Goal: Task Accomplishment & Management: Use online tool/utility

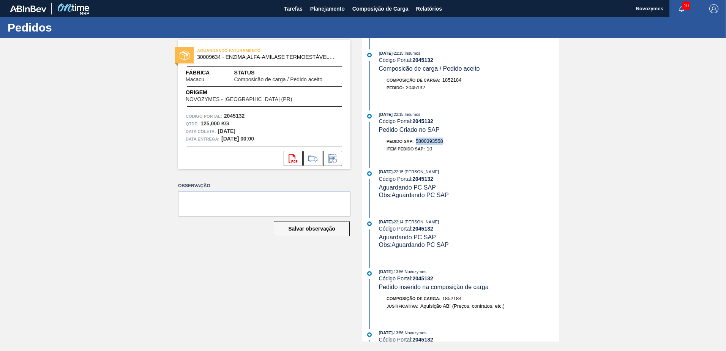
drag, startPoint x: 440, startPoint y: 140, endPoint x: 417, endPoint y: 142, distance: 23.2
click at [417, 142] on div "Pedido SAP: 5800393558" at bounding box center [469, 141] width 180 height 8
click at [323, 13] on span "Planejamento" at bounding box center [327, 8] width 35 height 9
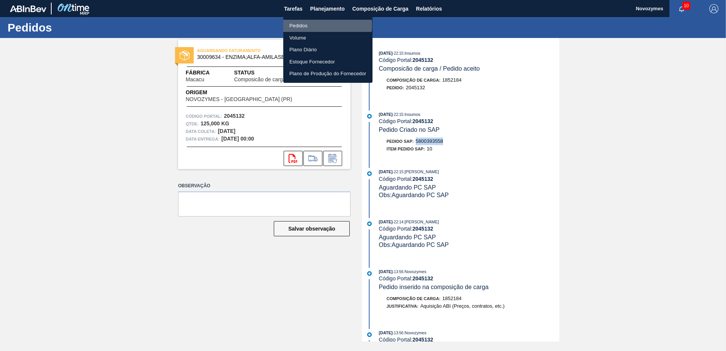
click at [313, 25] on li "Pedidos" at bounding box center [327, 26] width 89 height 12
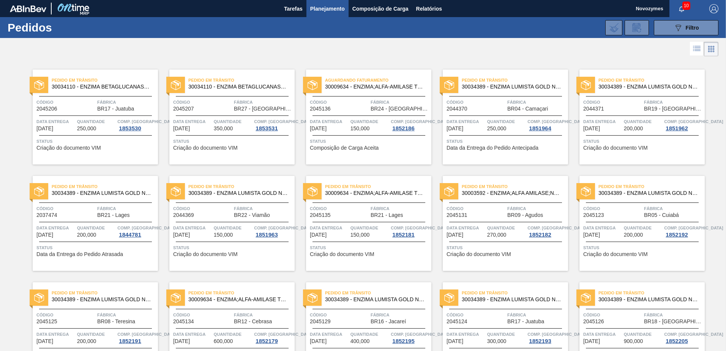
click at [683, 6] on span "10" at bounding box center [686, 6] width 8 height 8
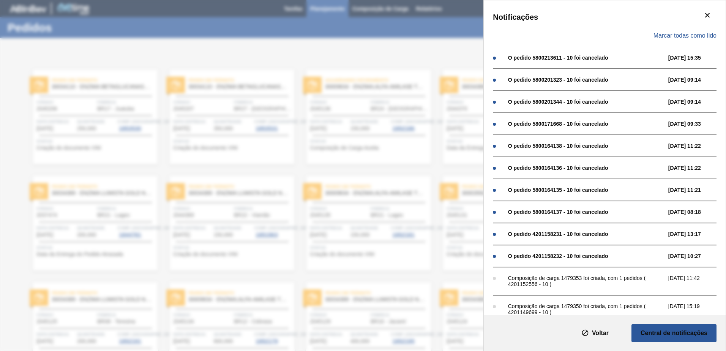
click at [705, 41] on div "Marcar todas como lido" at bounding box center [605, 36] width 224 height 22
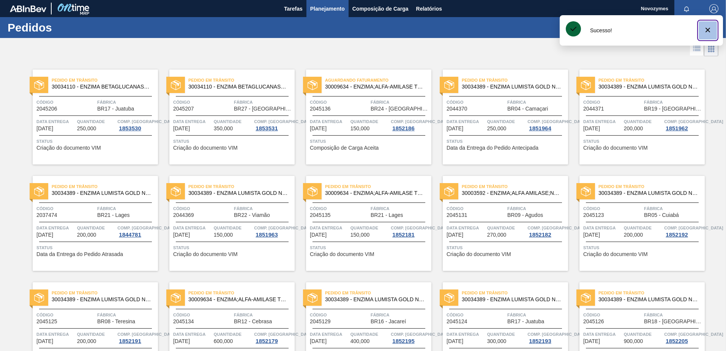
click at [708, 32] on icon "botão de ícone" at bounding box center [707, 29] width 9 height 9
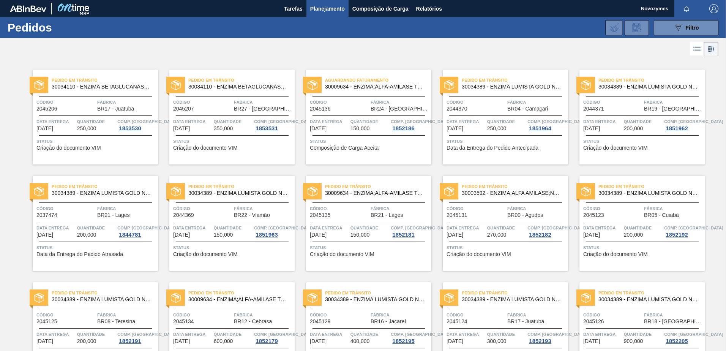
click at [514, 63] on div "Pedido em Trânsito 30034389 - ENZIMA LUMISTA GOLD NOVONESIS 25KG Código 2044370…" at bounding box center [499, 111] width 137 height 106
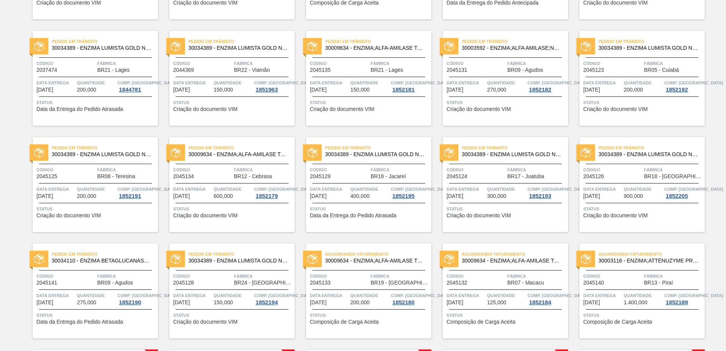
scroll to position [266, 0]
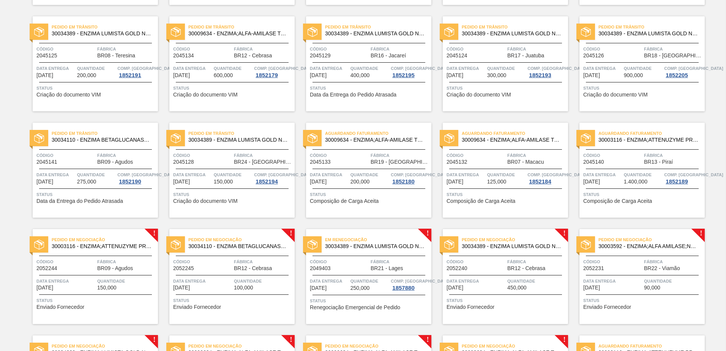
click at [351, 279] on span "Quantidade" at bounding box center [369, 281] width 39 height 8
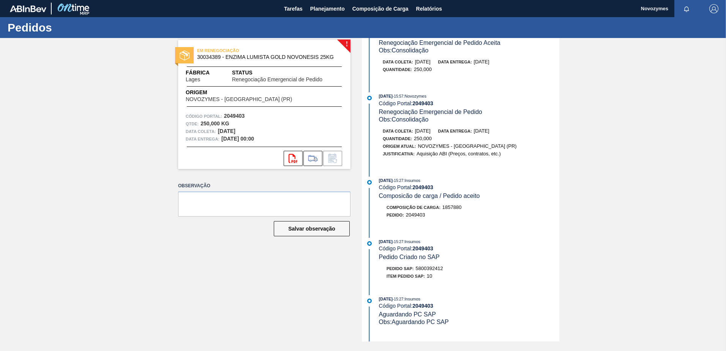
scroll to position [152, 0]
drag, startPoint x: 444, startPoint y: 266, endPoint x: 418, endPoint y: 268, distance: 26.3
click at [418, 268] on div "Pedido SAP: 5800392412" at bounding box center [469, 268] width 180 height 8
copy span "5800392412"
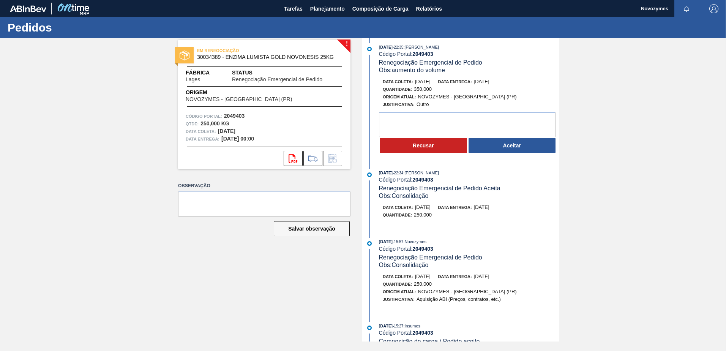
scroll to position [0, 0]
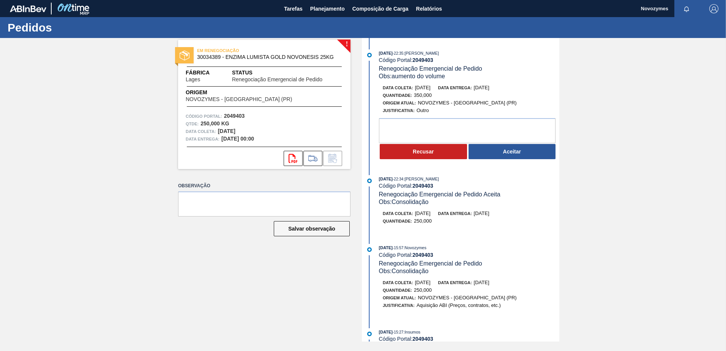
click at [496, 149] on button "Aceitar" at bounding box center [511, 151] width 87 height 15
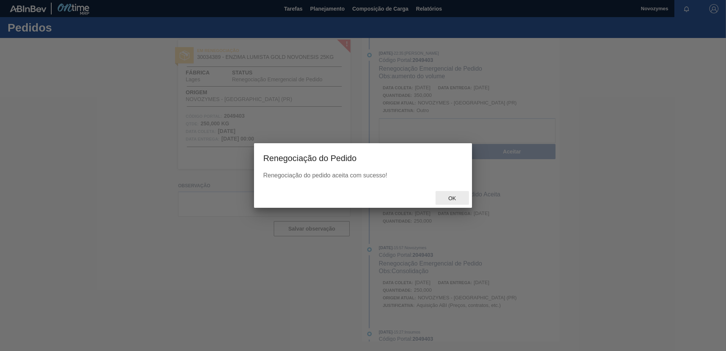
click at [453, 199] on span "Ok" at bounding box center [452, 198] width 20 height 6
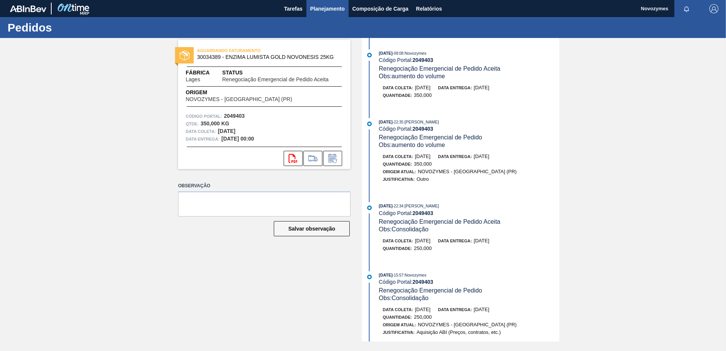
click at [329, 13] on span "Planejamento" at bounding box center [327, 8] width 35 height 9
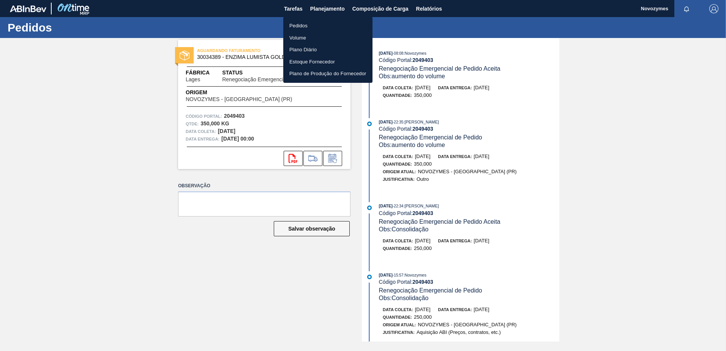
click at [319, 24] on li "Pedidos" at bounding box center [327, 26] width 89 height 12
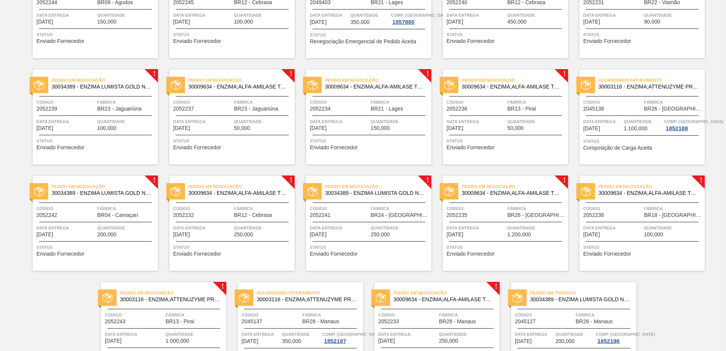
scroll to position [586, 0]
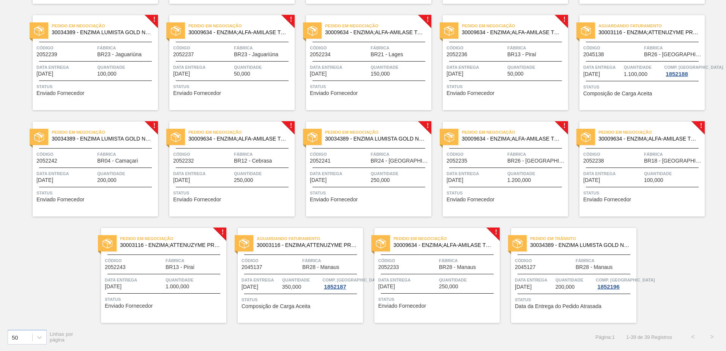
click at [190, 315] on div "Pedido em Negociação 30003116 - ENZIMA;ATTENUZYME PRO;NOVOZYMES; Código 2052243…" at bounding box center [163, 275] width 125 height 95
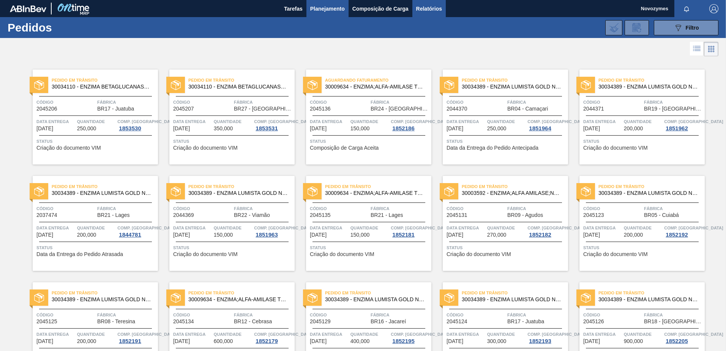
click at [432, 11] on span "Relatórios" at bounding box center [429, 8] width 26 height 9
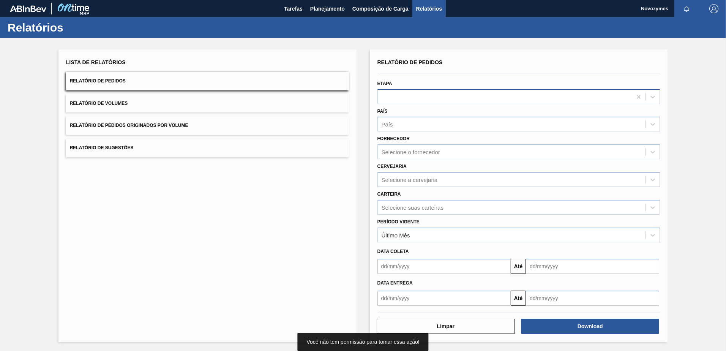
click at [416, 96] on div at bounding box center [505, 96] width 254 height 11
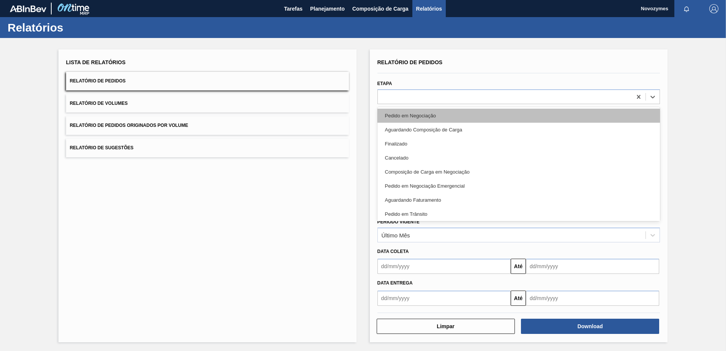
click at [415, 115] on div "Pedido em Negociação" at bounding box center [518, 116] width 283 height 14
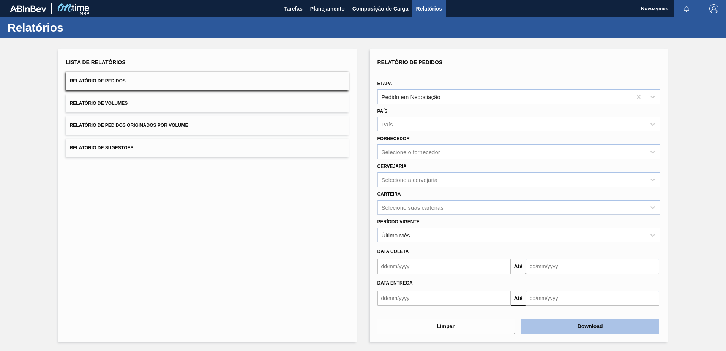
click at [598, 328] on button "Download" at bounding box center [590, 326] width 138 height 15
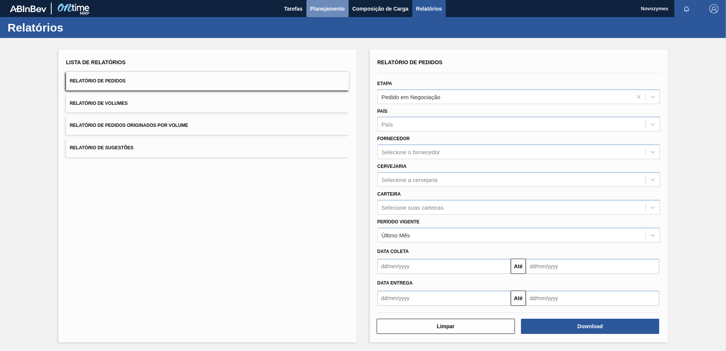
click at [331, 12] on span "Planejamento" at bounding box center [327, 8] width 35 height 9
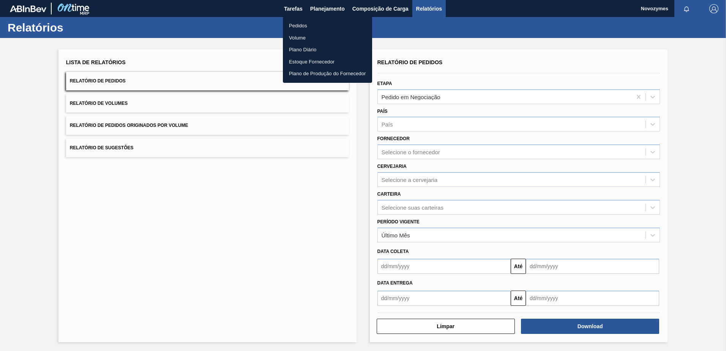
click at [311, 28] on li "Pedidos" at bounding box center [327, 26] width 89 height 12
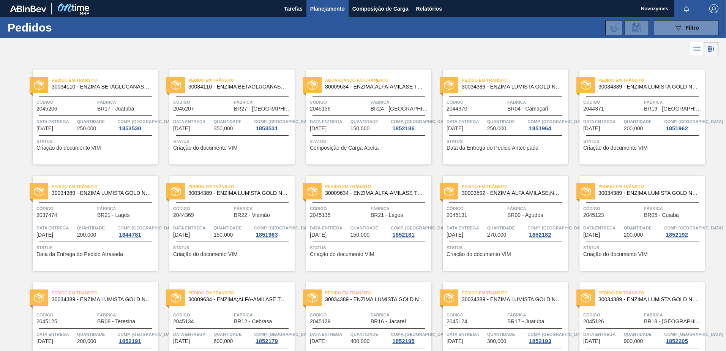
click at [386, 57] on div at bounding box center [363, 49] width 726 height 18
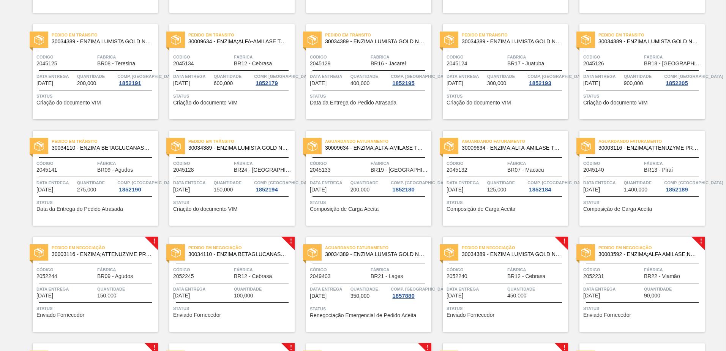
scroll to position [304, 0]
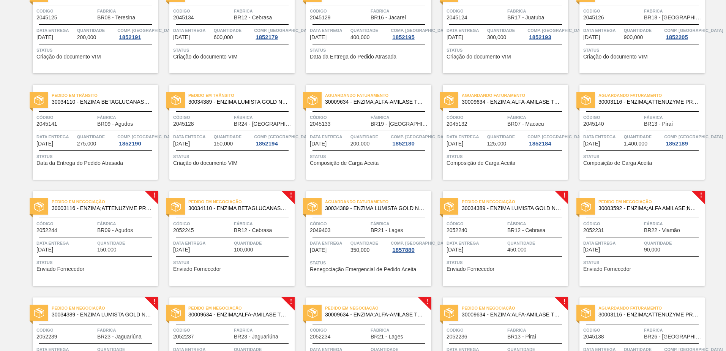
click at [127, 235] on div "Pedido em Negociação 30003116 - ENZIMA;ATTENUZYME PRO;NOVOZYMES; Código 2052244…" at bounding box center [95, 238] width 125 height 95
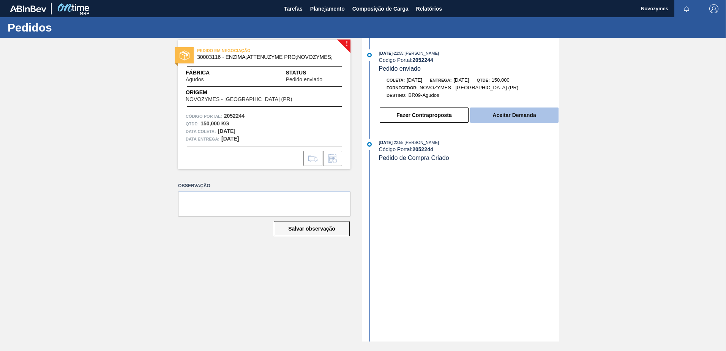
click at [514, 115] on button "Aceitar Demanda" at bounding box center [514, 114] width 88 height 15
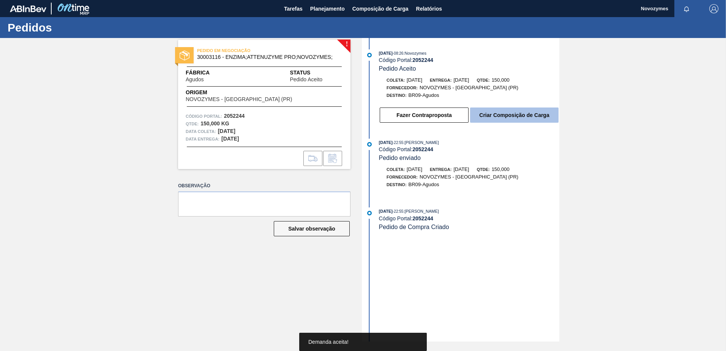
click at [550, 112] on button "Criar Composição de Carga" at bounding box center [514, 114] width 88 height 15
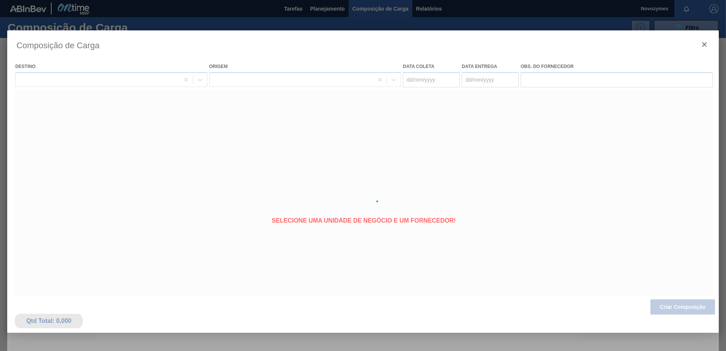
type coleta "[DATE]"
type Entrega "[DATE]"
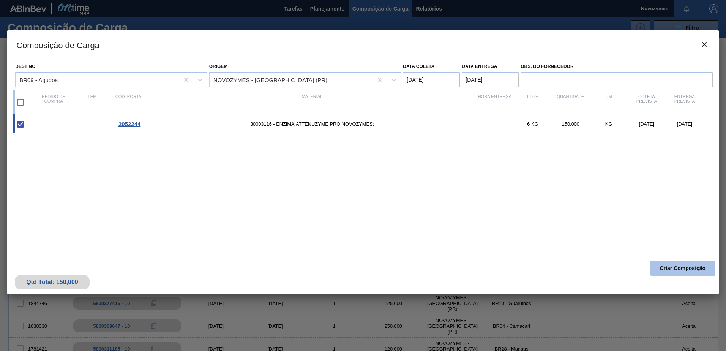
click at [682, 269] on button "Criar Composição" at bounding box center [682, 267] width 65 height 15
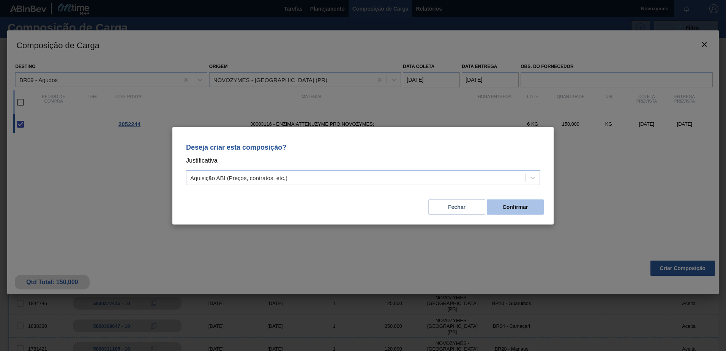
click at [532, 204] on button "Confirmar" at bounding box center [515, 206] width 57 height 15
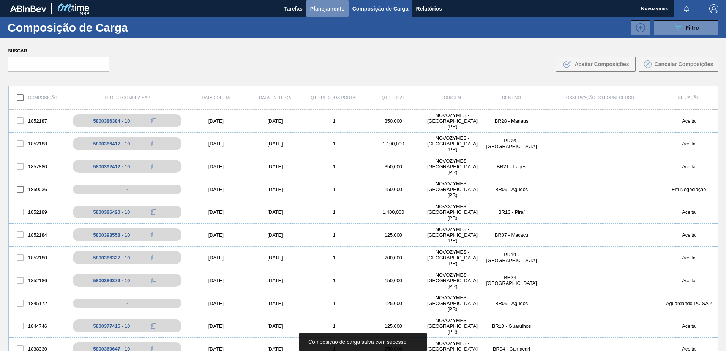
click at [326, 15] on button "Planejamento" at bounding box center [327, 8] width 42 height 17
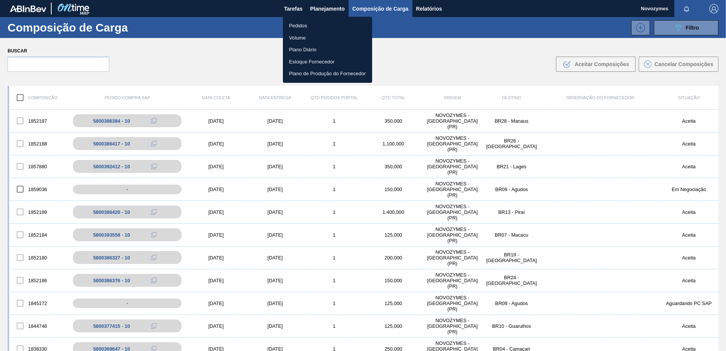
click at [320, 24] on li "Pedidos" at bounding box center [327, 26] width 89 height 12
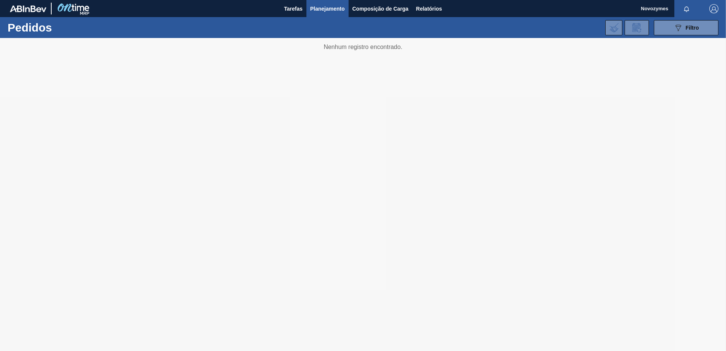
click at [500, 11] on div "Tarefas Planejamento Composição de Carga Relatórios" at bounding box center [363, 8] width 726 height 17
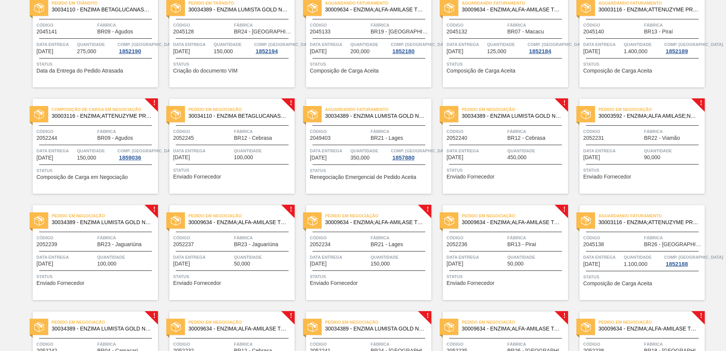
scroll to position [358, 0]
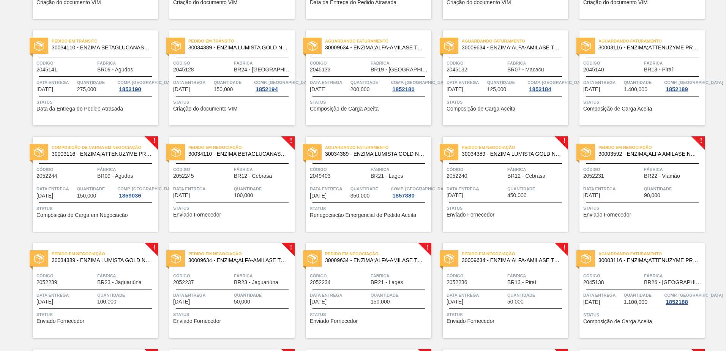
click at [121, 221] on div "Composição de Carga em Negociação 30003116 - ENZIMA;ATTENUZYME PRO;NOVOZYMES; C…" at bounding box center [95, 184] width 125 height 95
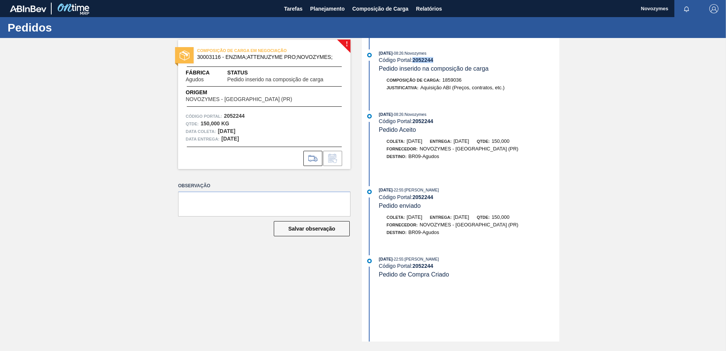
drag, startPoint x: 437, startPoint y: 58, endPoint x: 415, endPoint y: 59, distance: 21.7
click at [415, 59] on div "Código Portal: 2052244" at bounding box center [469, 60] width 180 height 6
copy strong "2052244"
click at [161, 153] on div "! COMPOSIÇÃO DE CARGA EM NEGOCIAÇÃO 30003116 - ENZIMA;ATTENUZYME PRO;NOVOZYMES;…" at bounding box center [363, 189] width 726 height 303
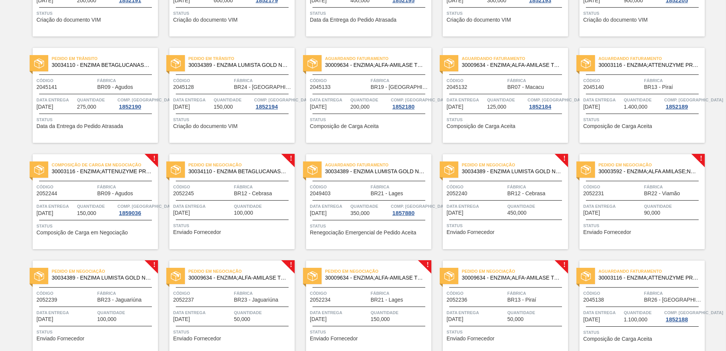
scroll to position [342, 0]
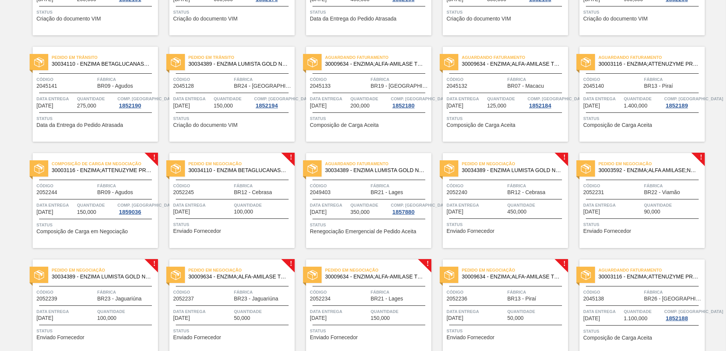
click at [222, 240] on div "Pedido em Negociação 30034110 - ENZIMA BETAGLUCANASE ULTRAFLO PRIME Código 2052…" at bounding box center [231, 200] width 125 height 95
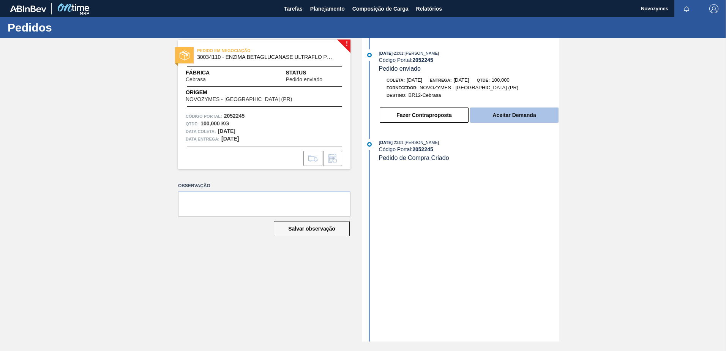
click at [511, 118] on button "Aceitar Demanda" at bounding box center [514, 114] width 88 height 15
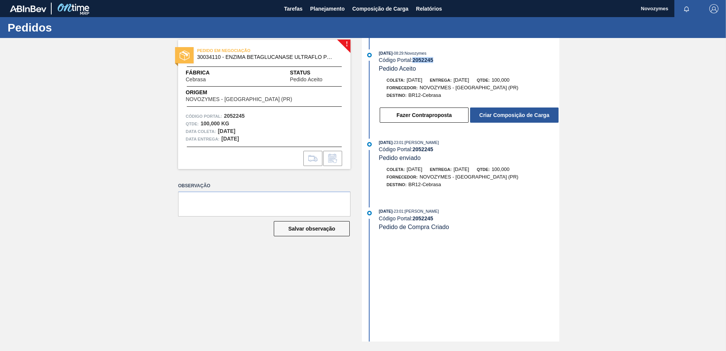
drag, startPoint x: 433, startPoint y: 59, endPoint x: 415, endPoint y: 61, distance: 18.7
click at [415, 61] on strong "2052245" at bounding box center [422, 60] width 21 height 6
copy strong "2052245"
click at [509, 113] on button "Criar Composição de Carga" at bounding box center [514, 114] width 88 height 15
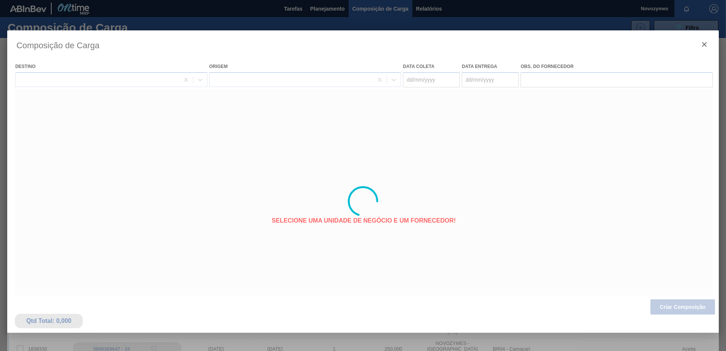
type coleta "[DATE]"
type Entrega "[DATE]"
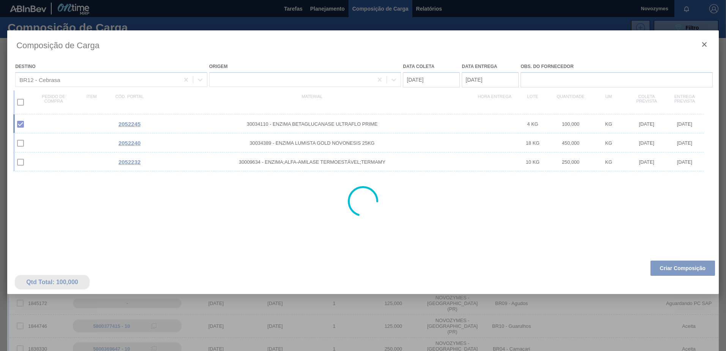
click at [679, 307] on div at bounding box center [362, 201] width 711 height 342
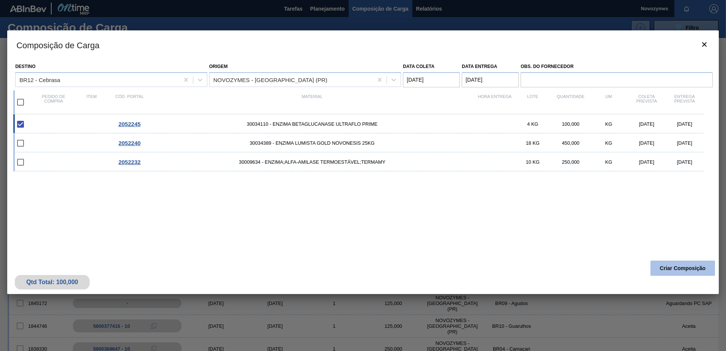
click at [679, 271] on button "Criar Composição" at bounding box center [682, 267] width 65 height 15
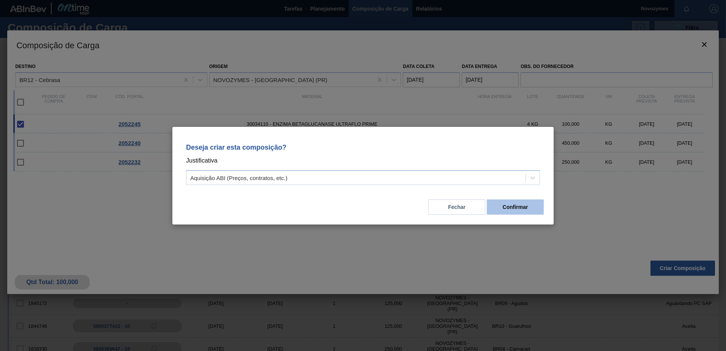
click at [513, 207] on button "Confirmar" at bounding box center [515, 206] width 57 height 15
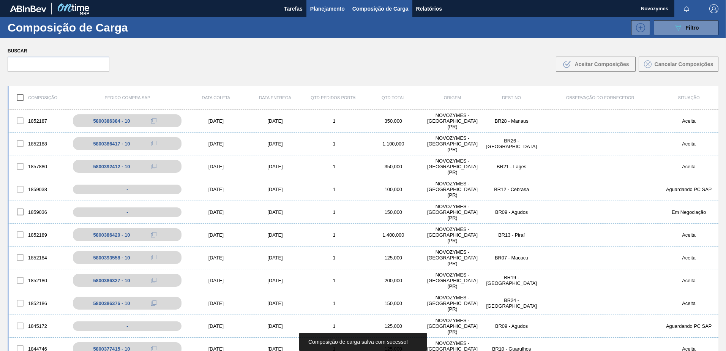
click at [333, 8] on span "Planejamento" at bounding box center [327, 8] width 35 height 9
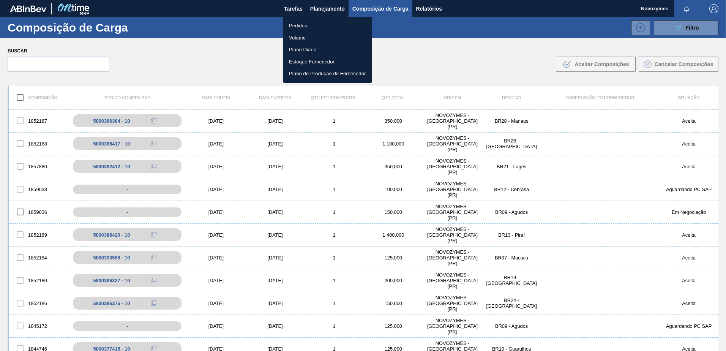
click at [330, 28] on li "Pedidos" at bounding box center [327, 26] width 89 height 12
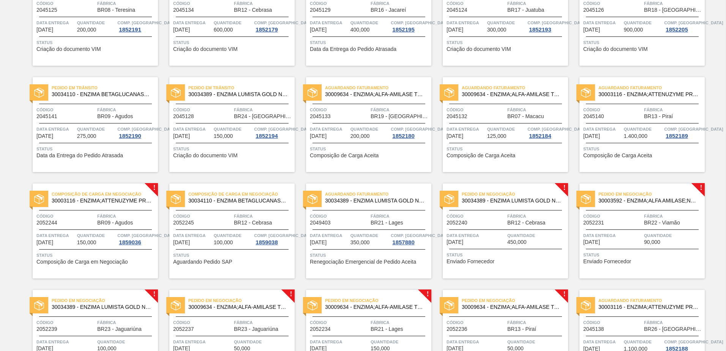
scroll to position [342, 0]
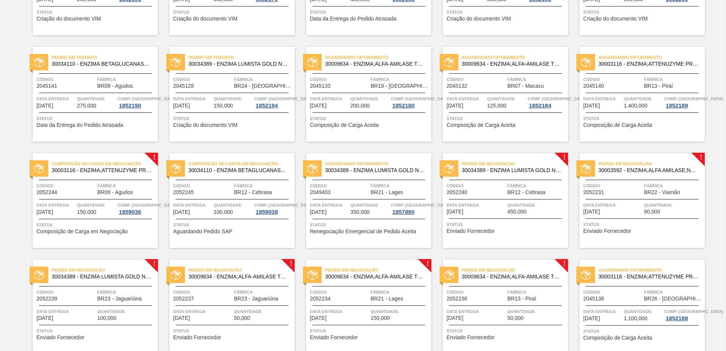
click at [95, 252] on div "! Pedido em Negociação 30034389 - ENZIMA LUMISTA GOLD NOVONESIS 25KG Código 205…" at bounding box center [89, 301] width 137 height 106
click at [97, 241] on div "Composição de Carga em Negociação 30003116 - ENZIMA;ATTENUZYME PRO;NOVOZYMES; C…" at bounding box center [95, 200] width 125 height 95
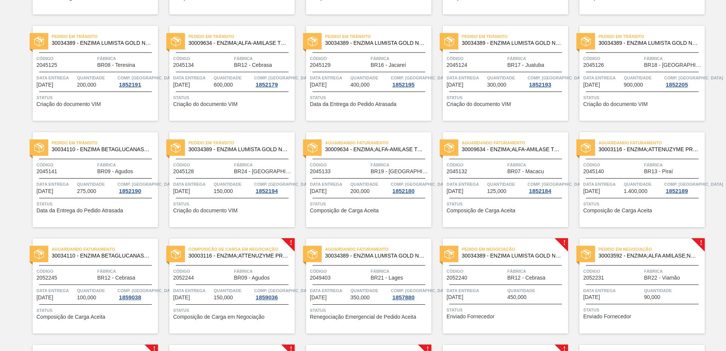
scroll to position [342, 0]
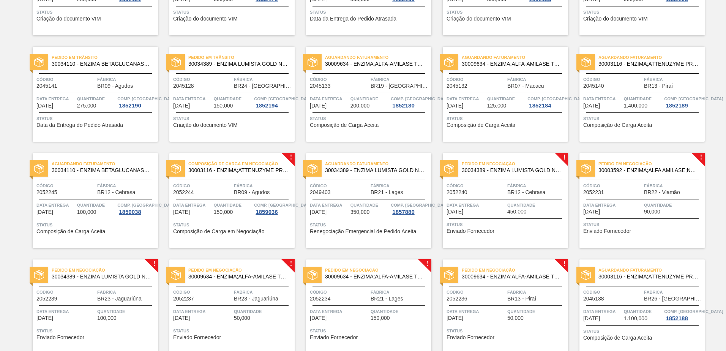
click at [362, 231] on span "Renegociação Emergencial de Pedido Aceita" at bounding box center [363, 232] width 106 height 6
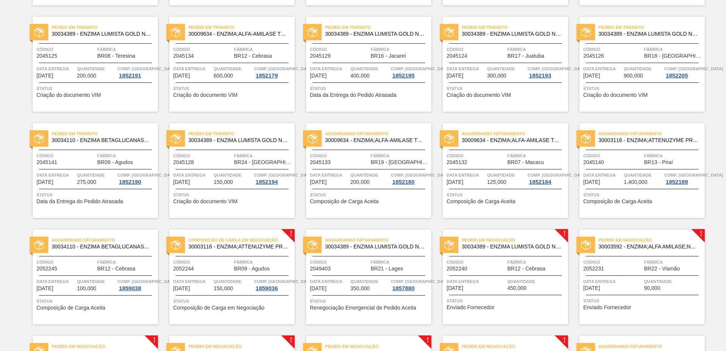
scroll to position [266, 0]
click at [527, 281] on span "Quantidade" at bounding box center [536, 281] width 59 height 8
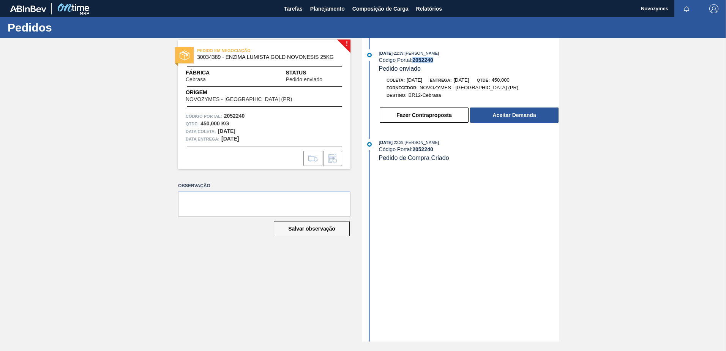
drag, startPoint x: 434, startPoint y: 62, endPoint x: 414, endPoint y: 60, distance: 19.8
click at [414, 60] on strong "2052240" at bounding box center [422, 60] width 21 height 6
click at [505, 112] on button "Aceitar Demanda" at bounding box center [514, 114] width 88 height 15
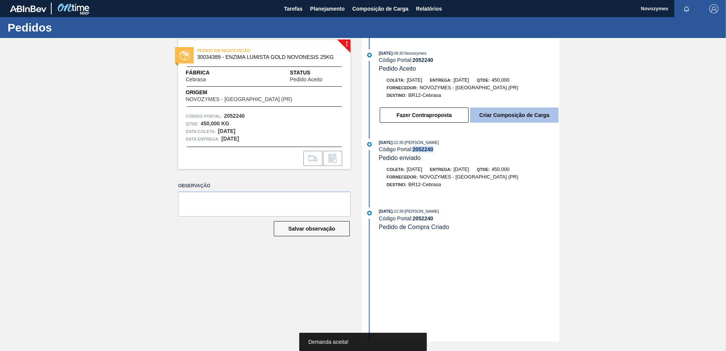
click at [546, 111] on button "Criar Composição de Carga" at bounding box center [514, 114] width 88 height 15
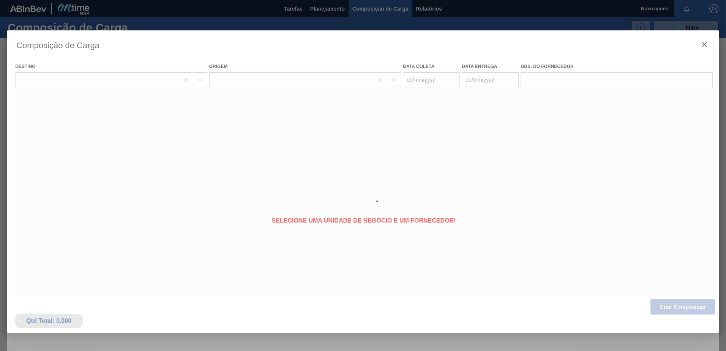
type coleta "[DATE]"
type Entrega "[DATE]"
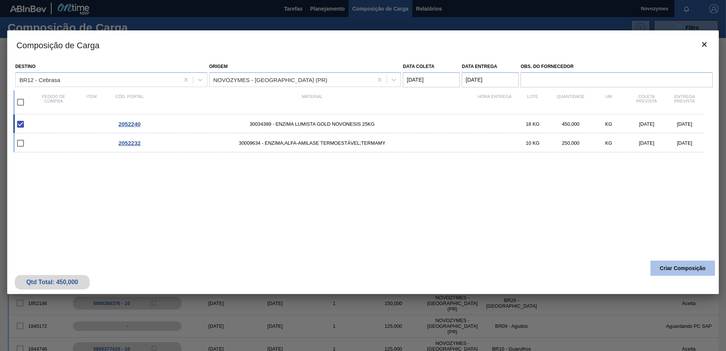
click at [681, 271] on button "Criar Composição" at bounding box center [682, 267] width 65 height 15
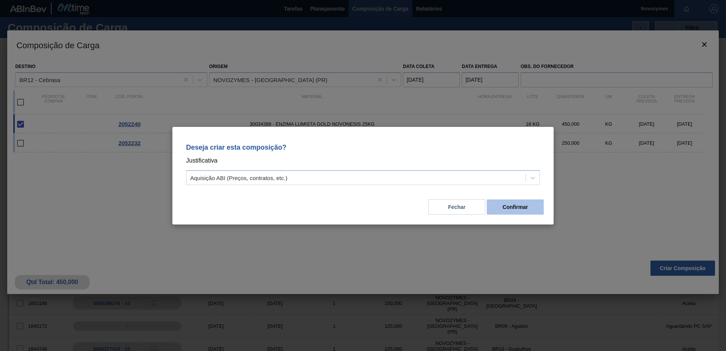
click at [529, 210] on button "Confirmar" at bounding box center [515, 206] width 57 height 15
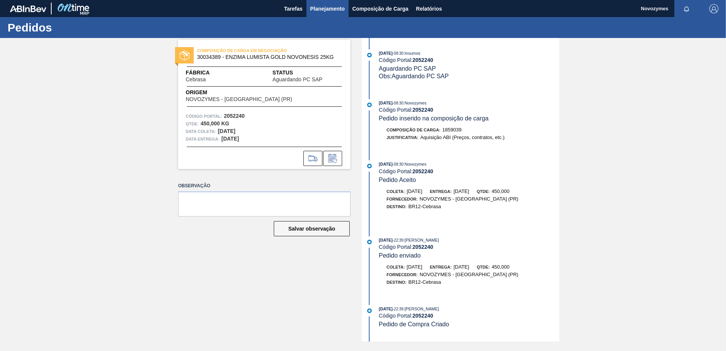
click at [335, 8] on span "Planejamento" at bounding box center [327, 8] width 35 height 9
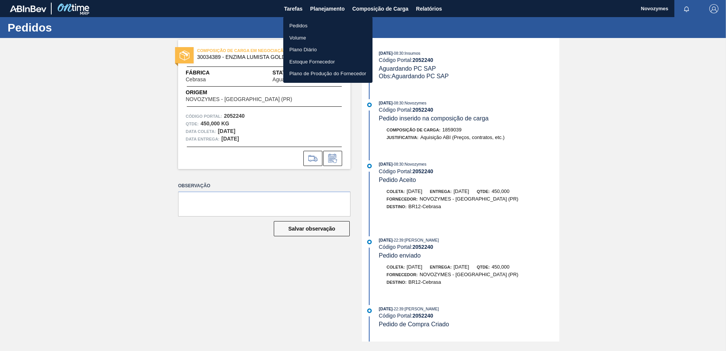
click at [319, 27] on li "Pedidos" at bounding box center [327, 26] width 89 height 12
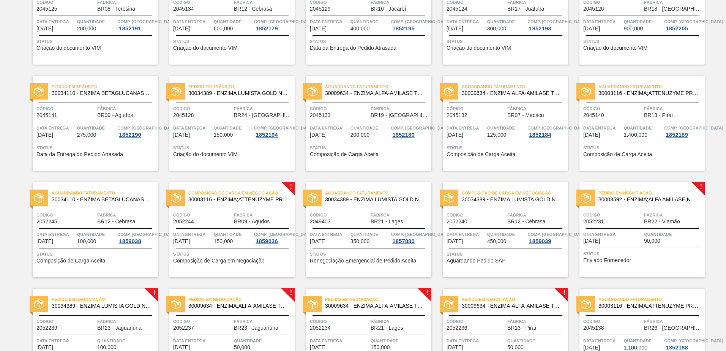
scroll to position [380, 0]
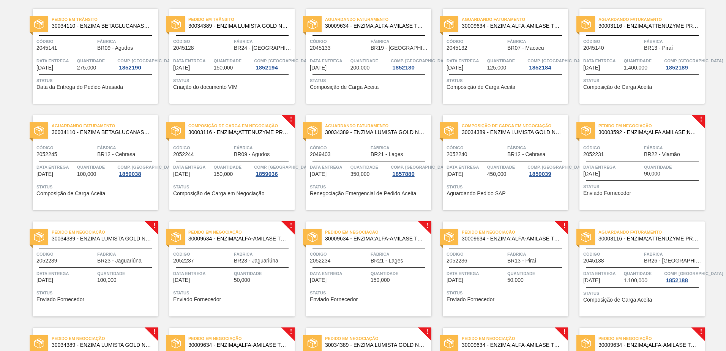
click at [640, 186] on span "Status" at bounding box center [643, 187] width 120 height 8
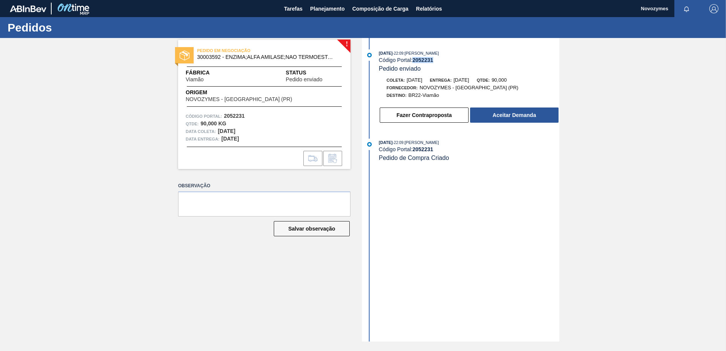
drag, startPoint x: 434, startPoint y: 60, endPoint x: 413, endPoint y: 59, distance: 20.9
click at [413, 59] on div "Código Portal: 2052231" at bounding box center [469, 60] width 180 height 6
copy strong "2052231"
click at [498, 112] on button "Aceitar Demanda" at bounding box center [514, 114] width 88 height 15
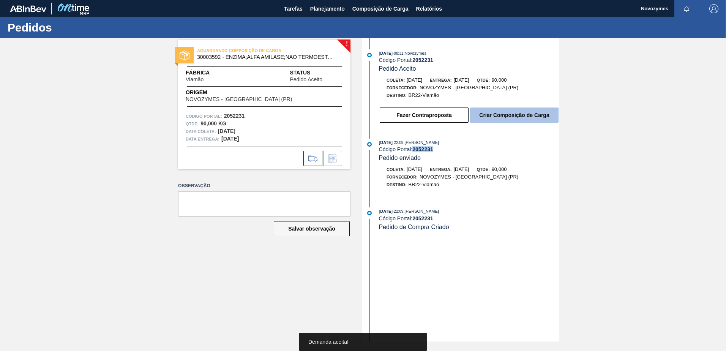
click at [525, 117] on button "Criar Composição de Carga" at bounding box center [514, 114] width 88 height 15
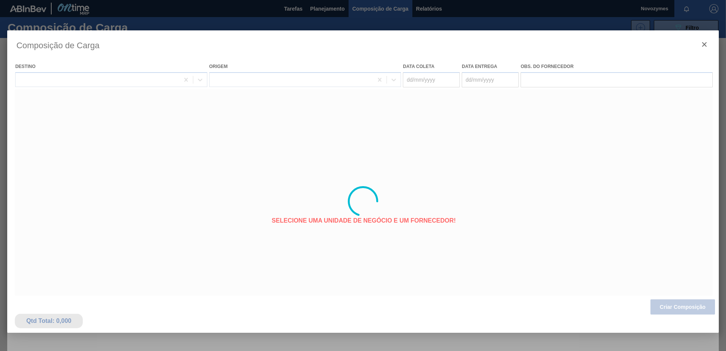
type coleta "[DATE]"
type Entrega "[DATE]"
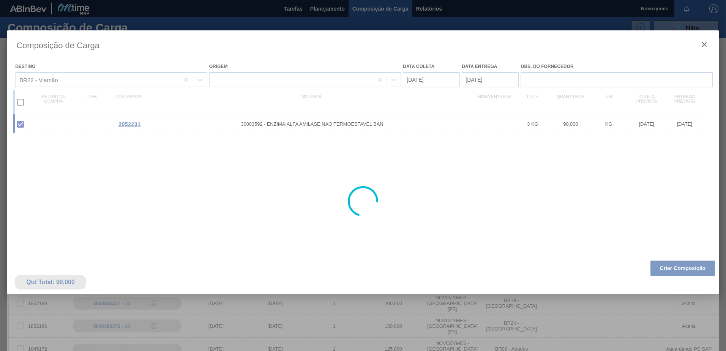
click at [688, 306] on div at bounding box center [362, 201] width 711 height 342
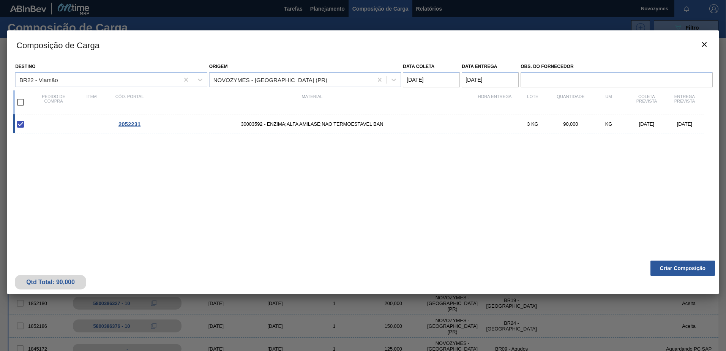
click at [686, 276] on div "Qtd Total: 90,000 Criar Composição" at bounding box center [362, 275] width 711 height 37
click at [686, 271] on button "Criar Composição" at bounding box center [682, 267] width 65 height 15
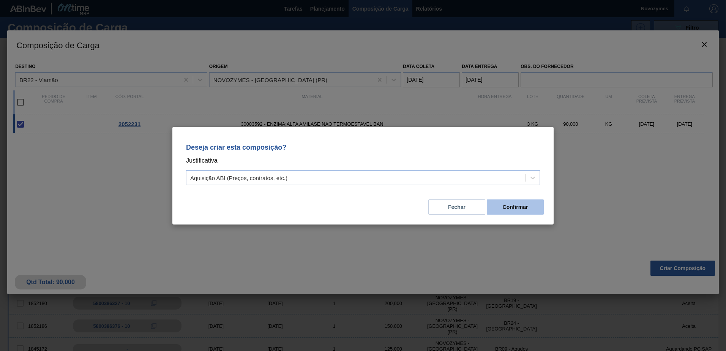
click at [535, 209] on button "Confirmar" at bounding box center [515, 206] width 57 height 15
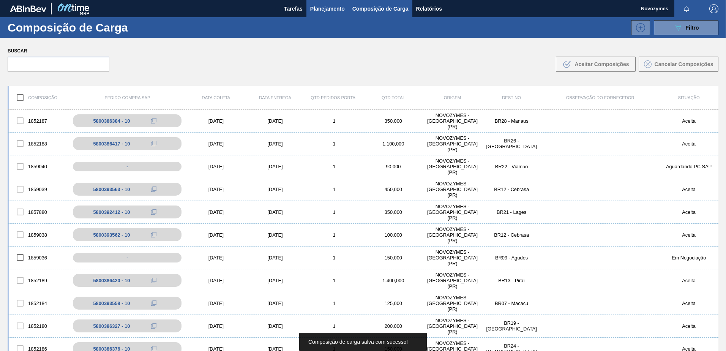
click at [333, 11] on span "Planejamento" at bounding box center [327, 8] width 35 height 9
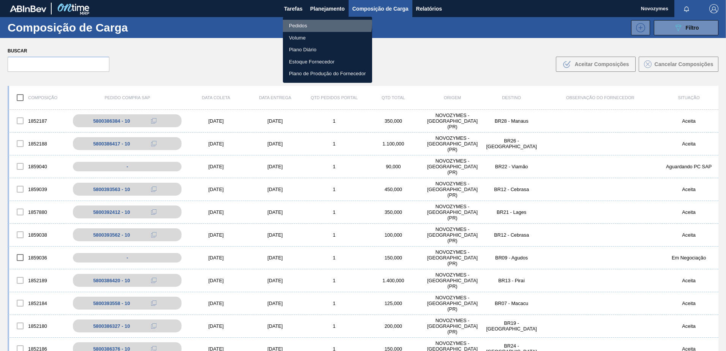
click at [321, 24] on li "Pedidos" at bounding box center [327, 26] width 89 height 12
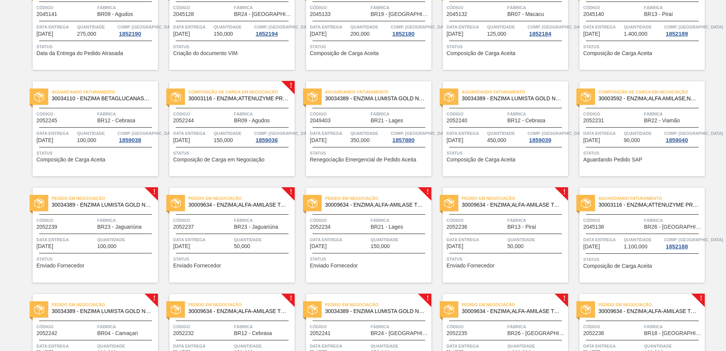
scroll to position [418, 0]
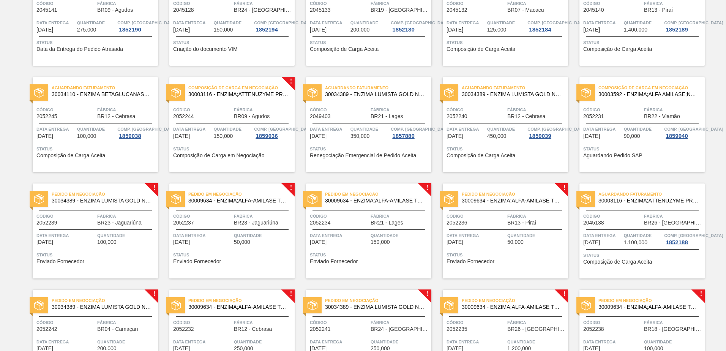
click at [102, 267] on div "Pedido em Negociação 30034389 - ENZIMA LUMISTA GOLD NOVONESIS 25KG Código 20522…" at bounding box center [95, 230] width 125 height 95
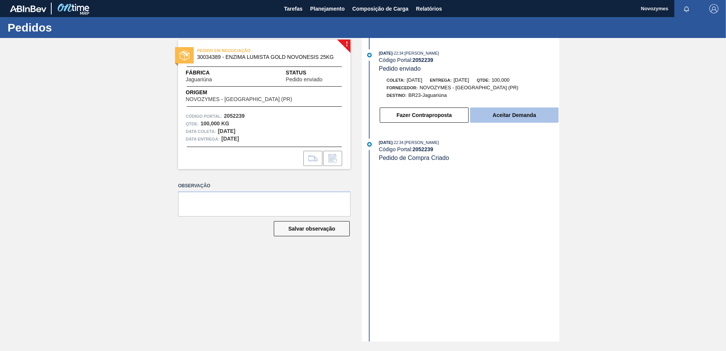
click at [520, 114] on button "Aceitar Demanda" at bounding box center [514, 114] width 88 height 15
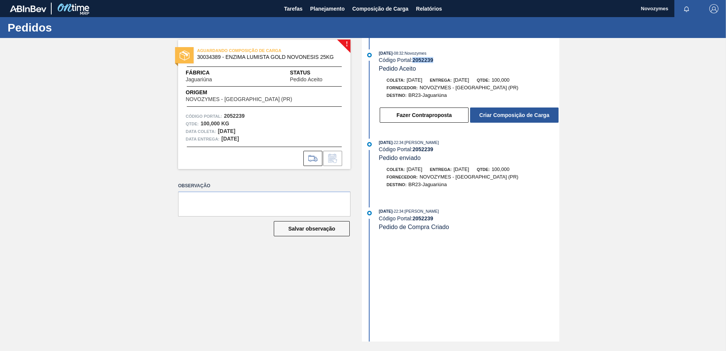
drag, startPoint x: 434, startPoint y: 58, endPoint x: 413, endPoint y: 60, distance: 21.3
click at [413, 60] on div "Código Portal: 2052239" at bounding box center [469, 60] width 180 height 6
drag, startPoint x: 413, startPoint y: 60, endPoint x: 430, endPoint y: 61, distance: 16.7
click at [430, 61] on strong "2052239" at bounding box center [422, 60] width 21 height 6
drag, startPoint x: 437, startPoint y: 59, endPoint x: 415, endPoint y: 61, distance: 22.1
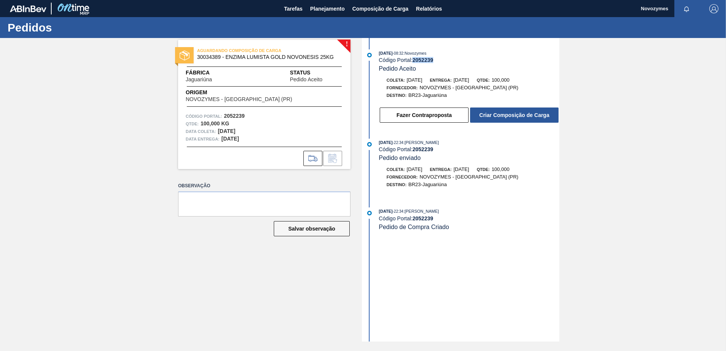
click at [415, 61] on div "Código Portal: 2052239" at bounding box center [469, 60] width 180 height 6
copy strong "2052239"
click at [540, 116] on button "Criar Composição de Carga" at bounding box center [514, 114] width 88 height 15
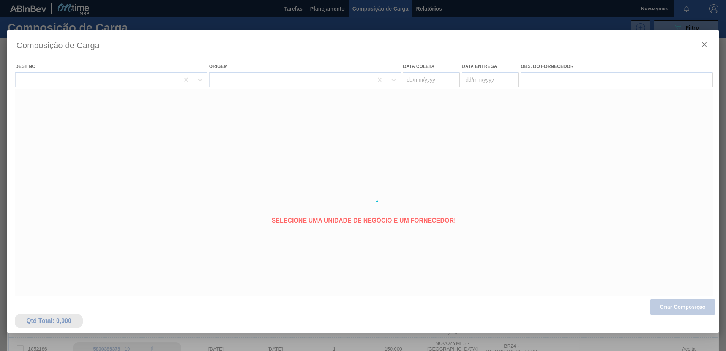
type coleta "[DATE]"
type Entrega "[DATE]"
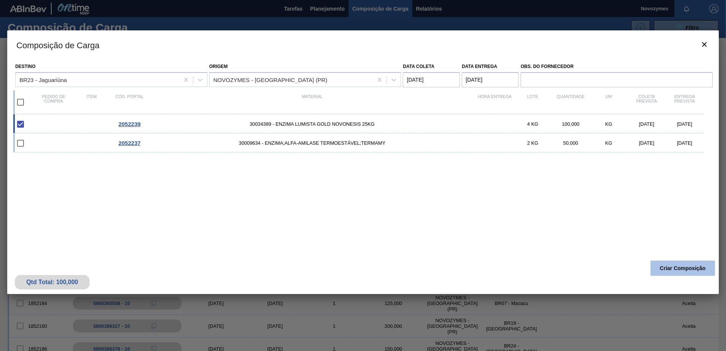
click at [679, 274] on button "Criar Composição" at bounding box center [682, 267] width 65 height 15
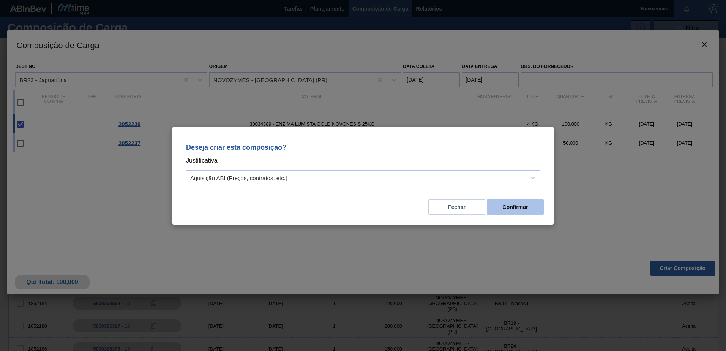
click at [533, 212] on button "Confirmar" at bounding box center [515, 206] width 57 height 15
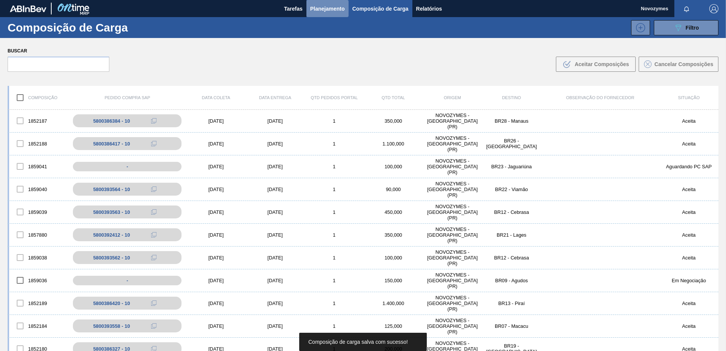
click at [312, 10] on span "Planejamento" at bounding box center [327, 8] width 35 height 9
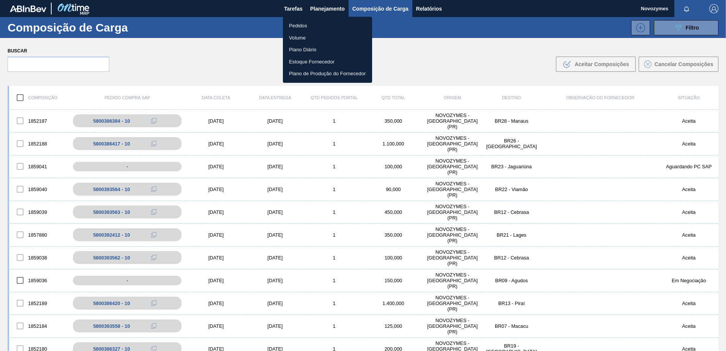
click at [316, 24] on li "Pedidos" at bounding box center [327, 26] width 89 height 12
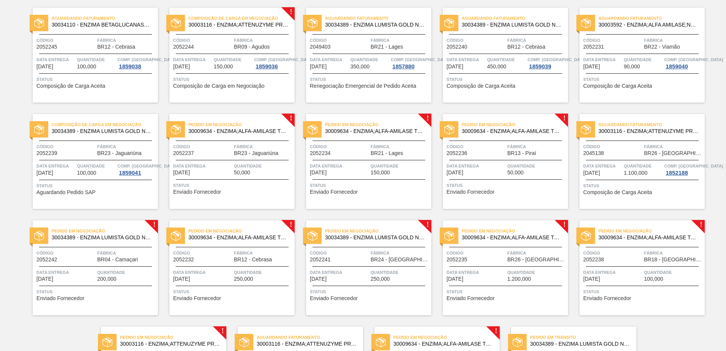
scroll to position [494, 0]
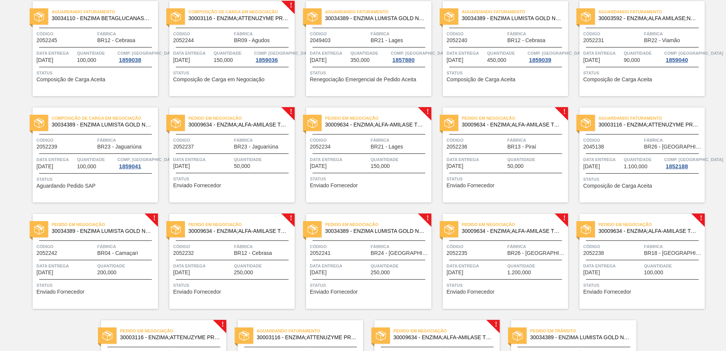
click at [243, 186] on div "Status Enviado Fornecedor" at bounding box center [233, 181] width 120 height 12
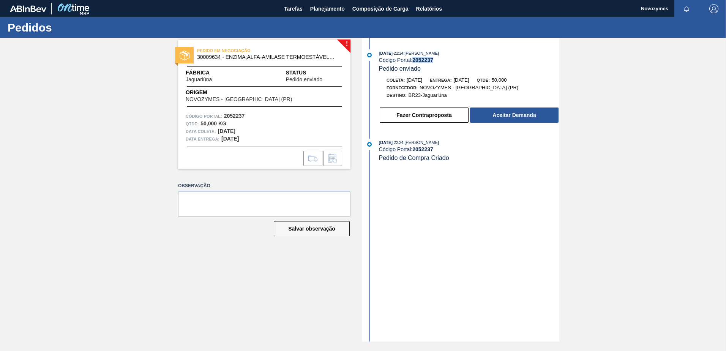
drag, startPoint x: 434, startPoint y: 62, endPoint x: 414, endPoint y: 59, distance: 19.6
click at [414, 59] on div "Código Portal: 2052237" at bounding box center [469, 60] width 180 height 6
click at [527, 110] on button "Aceitar Demanda" at bounding box center [514, 114] width 88 height 15
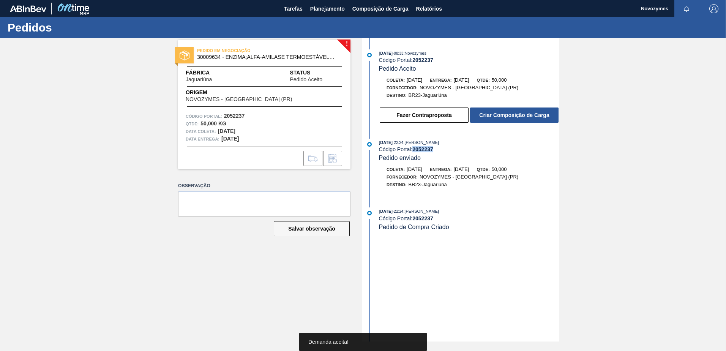
click at [526, 115] on button "Criar Composição de Carga" at bounding box center [514, 114] width 88 height 15
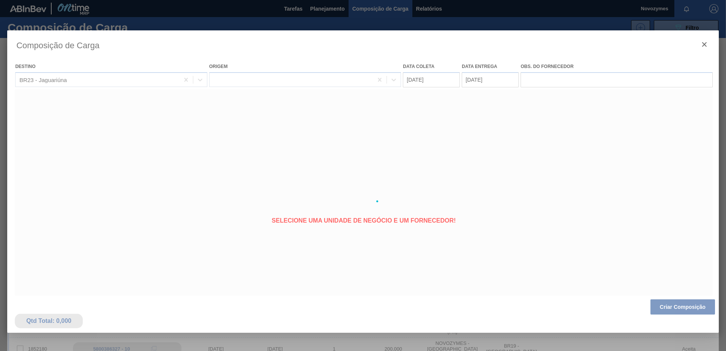
type coleta "[DATE]"
type Entrega "[DATE]"
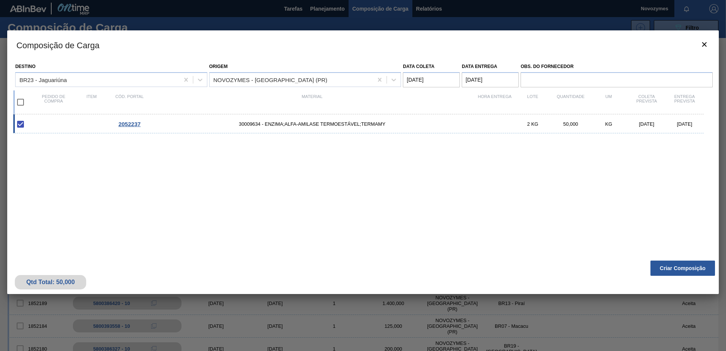
click at [679, 267] on button "Criar Composição" at bounding box center [682, 267] width 65 height 15
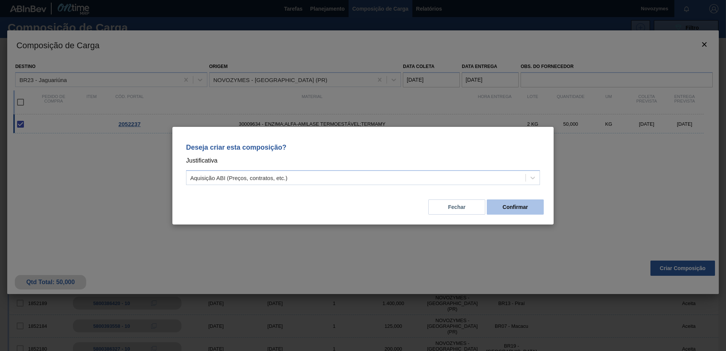
click at [513, 210] on button "Confirmar" at bounding box center [515, 206] width 57 height 15
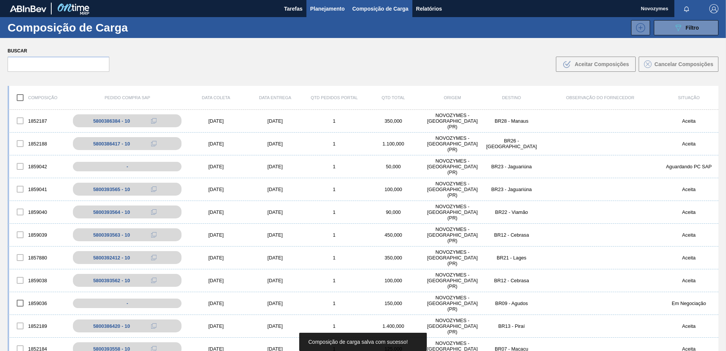
click at [328, 13] on span "Planejamento" at bounding box center [327, 8] width 35 height 9
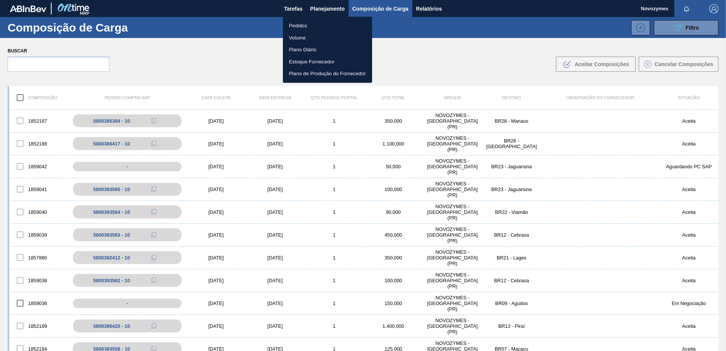
click at [315, 29] on li "Pedidos" at bounding box center [327, 26] width 89 height 12
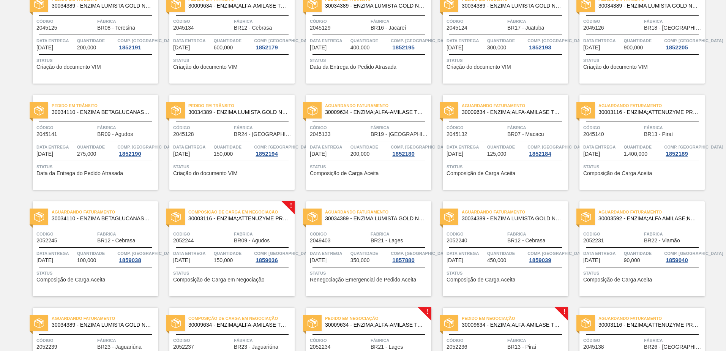
scroll to position [494, 0]
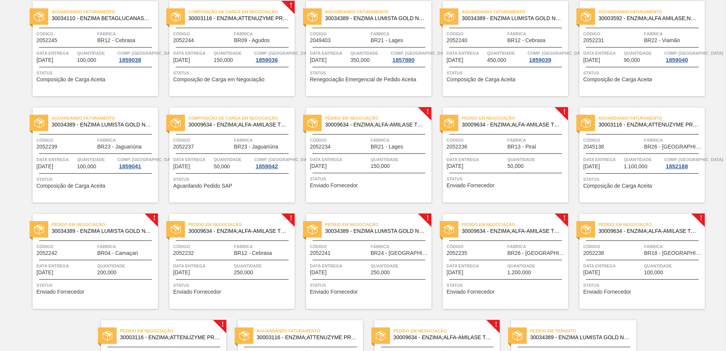
click at [372, 192] on div "Pedido em Negociação 30009634 - ENZIMA;ALFA-AMILASE TERMOESTÁVEL;TERMAMY Código…" at bounding box center [368, 154] width 125 height 95
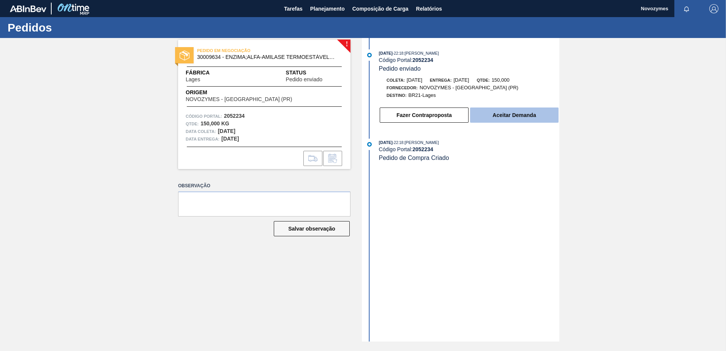
click at [489, 115] on button "Aceitar Demanda" at bounding box center [514, 114] width 88 height 15
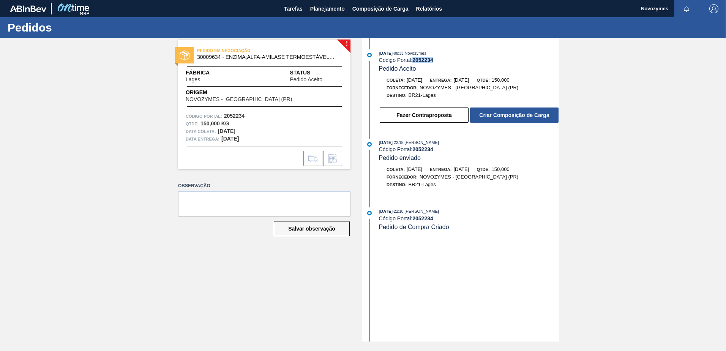
drag, startPoint x: 437, startPoint y: 62, endPoint x: 415, endPoint y: 60, distance: 22.5
click at [415, 60] on div "Código Portal: 2052234" at bounding box center [469, 60] width 180 height 6
copy strong "2052234"
click at [550, 107] on div "Fazer Contraproposta Criar Composição de Carga" at bounding box center [469, 115] width 180 height 17
click at [543, 116] on button "Criar Composição de Carga" at bounding box center [514, 114] width 88 height 15
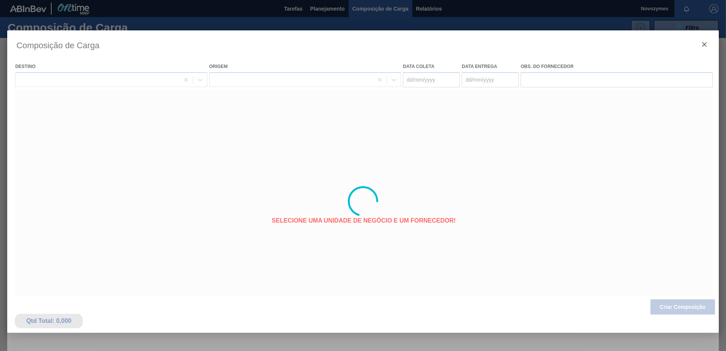
type coleta "[DATE]"
type Entrega "[DATE]"
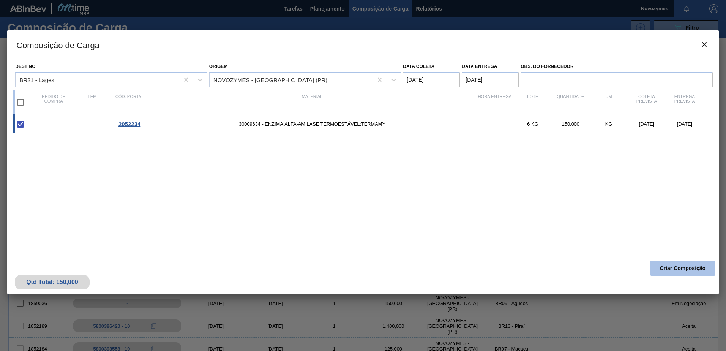
click at [678, 273] on button "Criar Composição" at bounding box center [682, 267] width 65 height 15
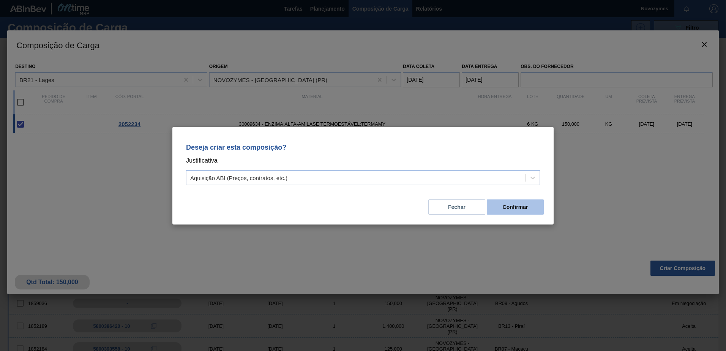
click at [510, 211] on button "Confirmar" at bounding box center [515, 206] width 57 height 15
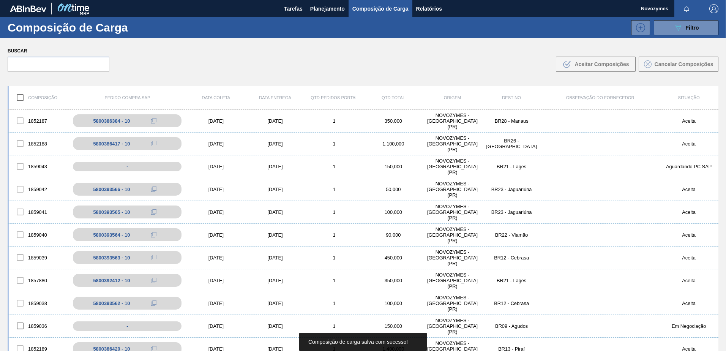
click at [453, 60] on div "Buscar .b{fill:var(--color-action-default)} Aceitar Composições Cancelar Compos…" at bounding box center [363, 58] width 726 height 41
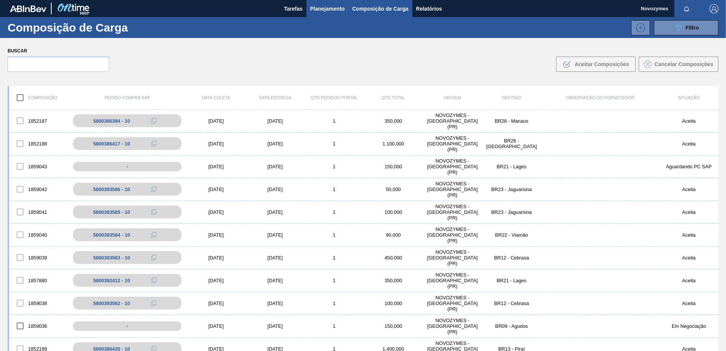
click at [325, 9] on span "Planejamento" at bounding box center [327, 8] width 35 height 9
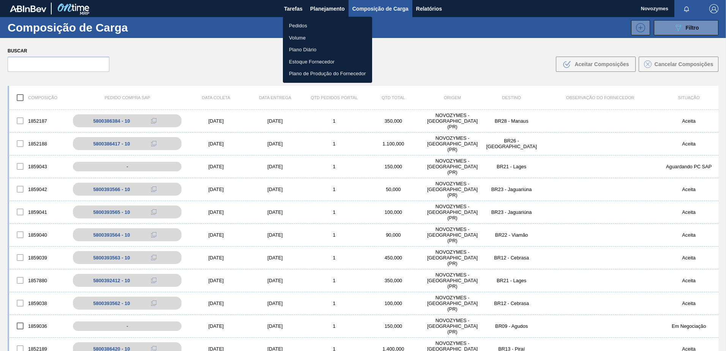
click at [321, 24] on li "Pedidos" at bounding box center [327, 26] width 89 height 12
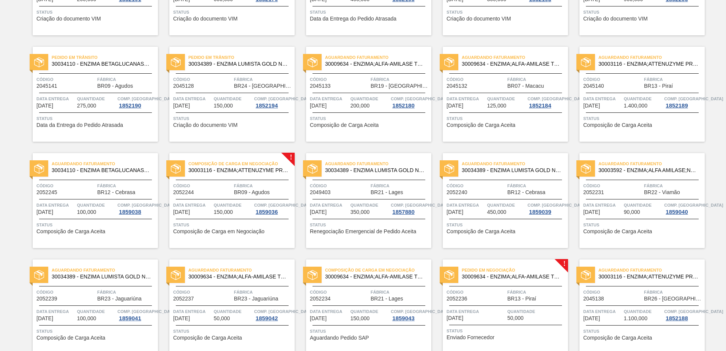
scroll to position [418, 0]
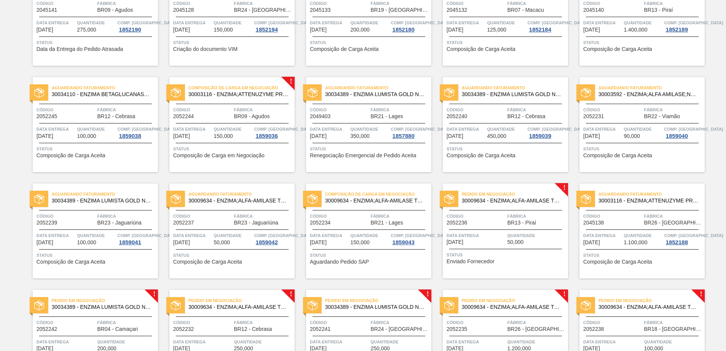
click at [508, 245] on div "Pedido em Negociação 30009634 - ENZIMA;ALFA-AMILASE TERMOESTÁVEL;TERMAMY Código…" at bounding box center [505, 230] width 125 height 95
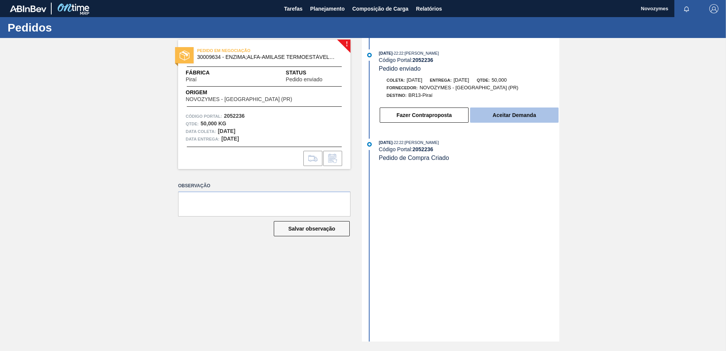
click at [487, 118] on button "Aceitar Demanda" at bounding box center [514, 114] width 88 height 15
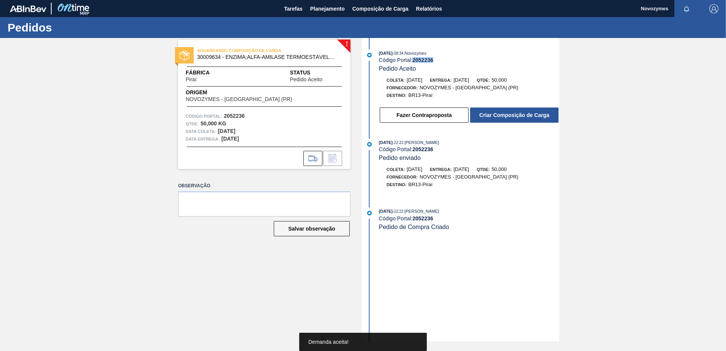
drag, startPoint x: 435, startPoint y: 60, endPoint x: 412, endPoint y: 60, distance: 23.5
click at [412, 60] on div "Código Portal: 2052236" at bounding box center [469, 60] width 180 height 6
click at [433, 60] on strong "2052236" at bounding box center [422, 60] width 21 height 6
drag, startPoint x: 415, startPoint y: 60, endPoint x: 434, endPoint y: 58, distance: 19.0
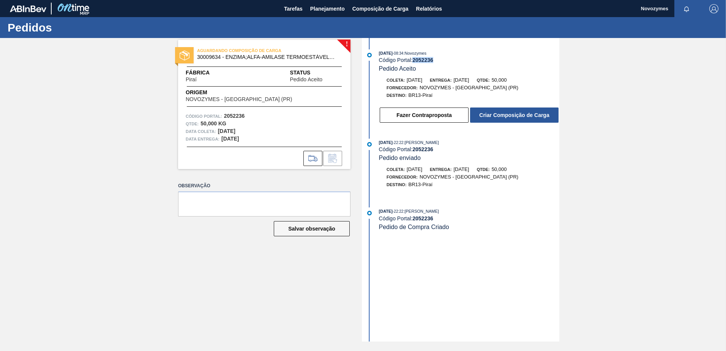
click at [433, 58] on strong "2052236" at bounding box center [422, 60] width 21 height 6
copy strong "2052236"
click at [511, 112] on button "Criar Composição de Carga" at bounding box center [514, 114] width 88 height 15
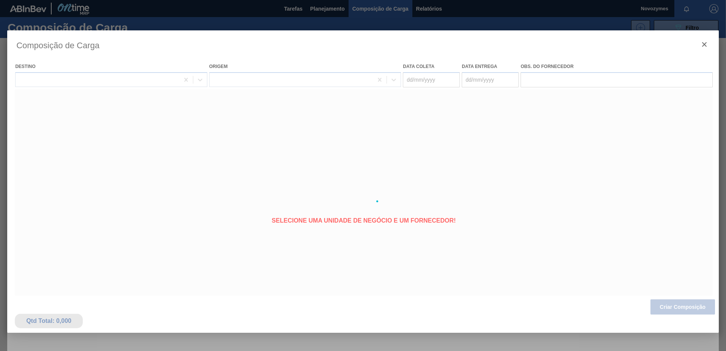
type coleta "[DATE]"
type Entrega "[DATE]"
click at [700, 302] on div at bounding box center [362, 201] width 711 height 342
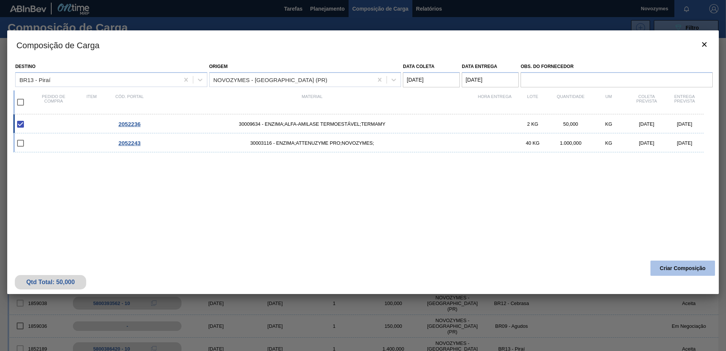
click at [695, 272] on button "Criar Composição" at bounding box center [682, 267] width 65 height 15
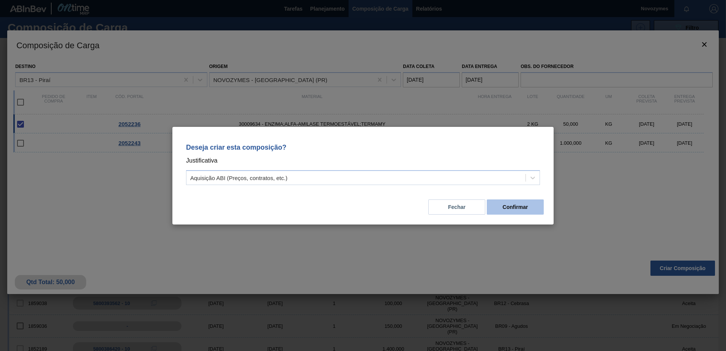
click at [536, 213] on button "Confirmar" at bounding box center [515, 206] width 57 height 15
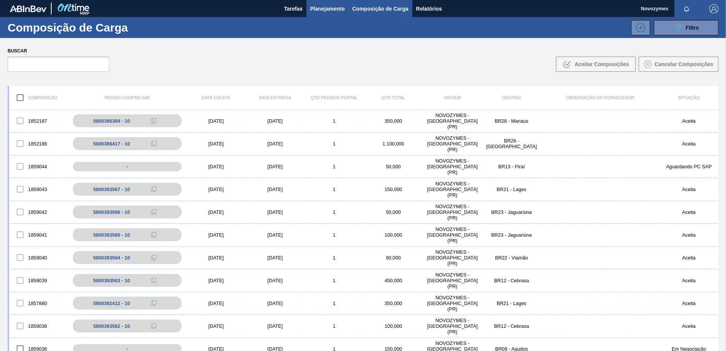
click at [339, 15] on button "Planejamento" at bounding box center [327, 8] width 42 height 17
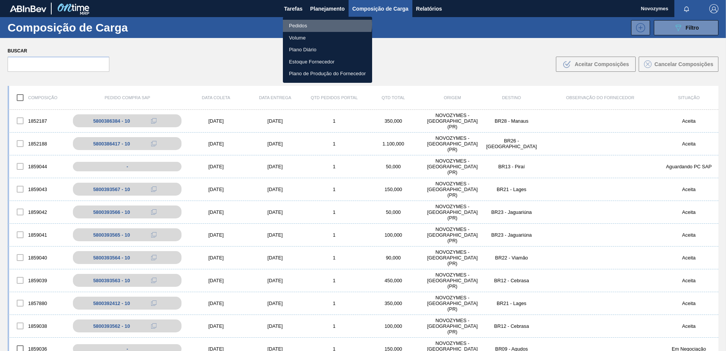
click at [325, 24] on li "Pedidos" at bounding box center [327, 26] width 89 height 12
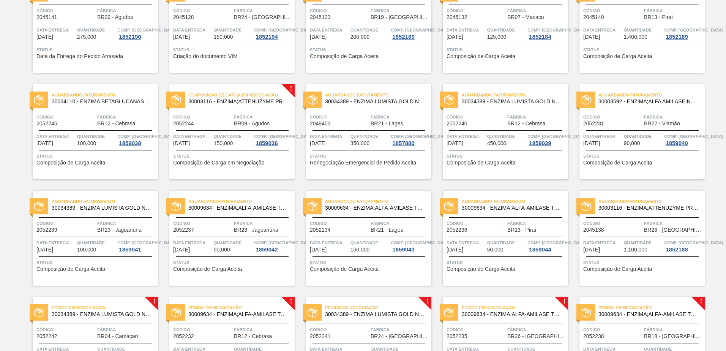
scroll to position [531, 0]
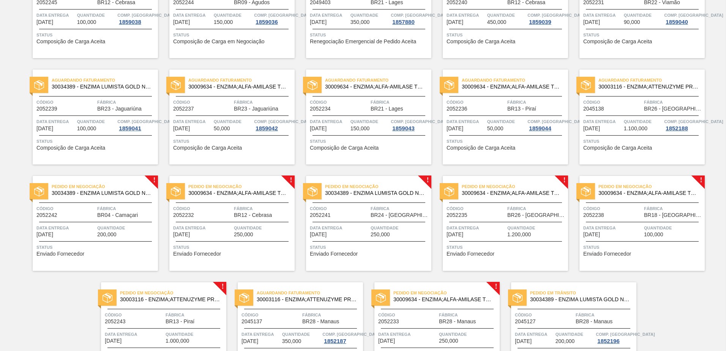
click at [74, 242] on div "Pedido em Negociação 30034389 - ENZIMA LUMISTA GOLD NOVONESIS 25KG Código 20522…" at bounding box center [95, 223] width 125 height 95
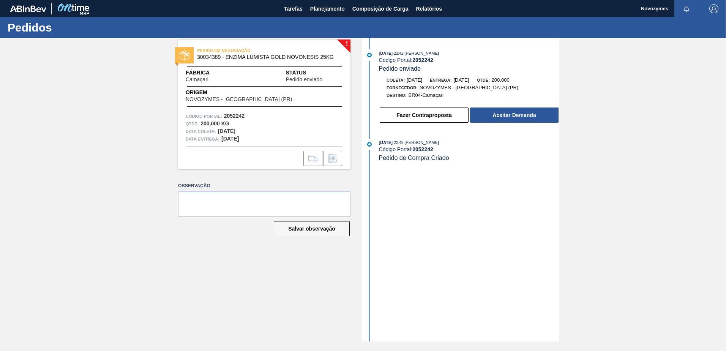
click at [149, 160] on div "! PEDIDO EM NEGOCIAÇÃO 30034389 - ENZIMA LUMISTA GOLD NOVONESIS 25KG Fábrica Ca…" at bounding box center [363, 189] width 726 height 303
drag, startPoint x: 434, startPoint y: 59, endPoint x: 415, endPoint y: 57, distance: 19.0
click at [415, 57] on strong "2052242" at bounding box center [422, 60] width 21 height 6
copy strong "2052242"
click at [525, 118] on button "Aceitar Demanda" at bounding box center [514, 114] width 88 height 15
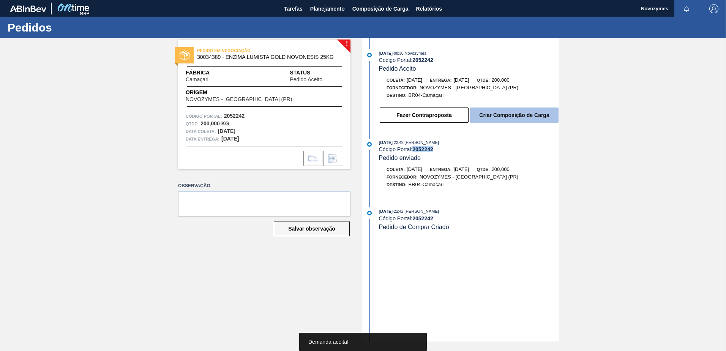
click at [538, 120] on button "Criar Composição de Carga" at bounding box center [514, 114] width 88 height 15
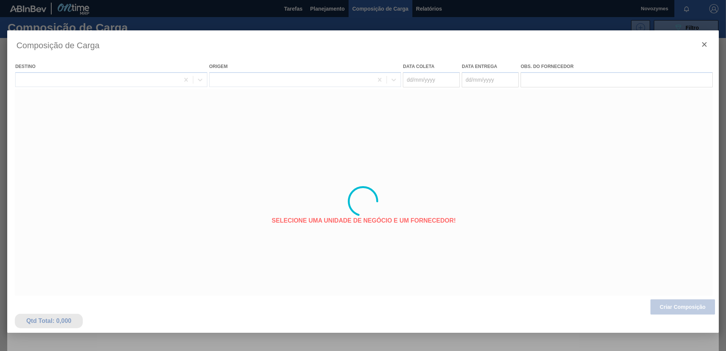
type coleta "[DATE]"
type Entrega "[DATE]"
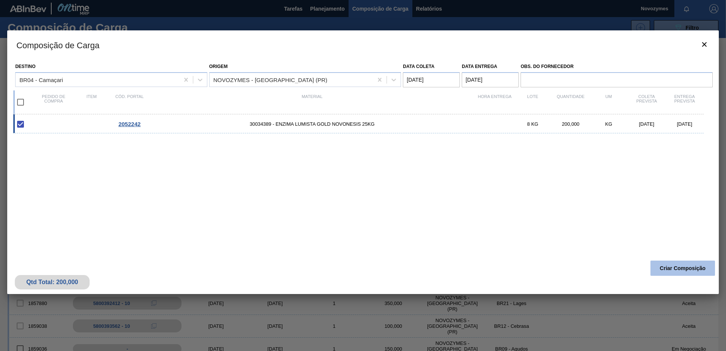
click at [689, 268] on button "Criar Composição" at bounding box center [682, 267] width 65 height 15
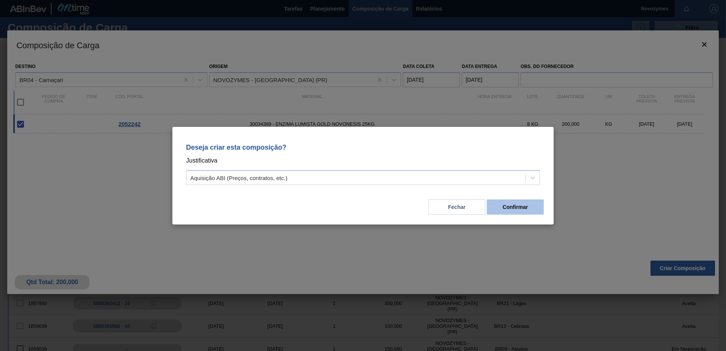
click at [536, 205] on button "Confirmar" at bounding box center [515, 206] width 57 height 15
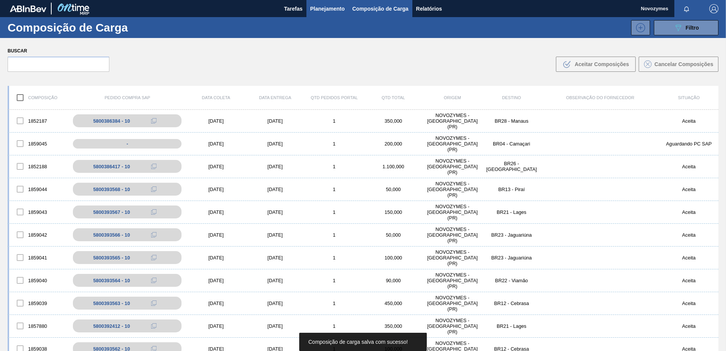
click at [335, 10] on span "Planejamento" at bounding box center [327, 8] width 35 height 9
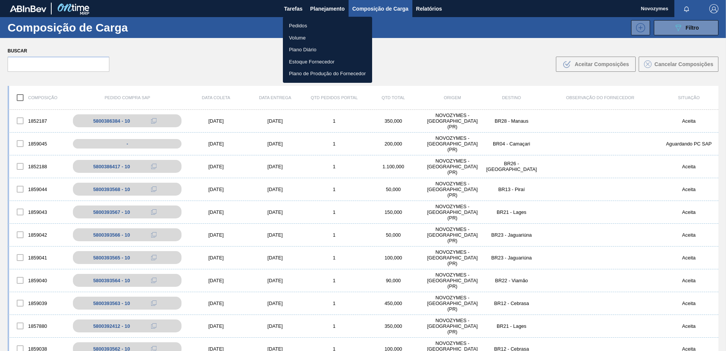
click at [312, 24] on li "Pedidos" at bounding box center [327, 26] width 89 height 12
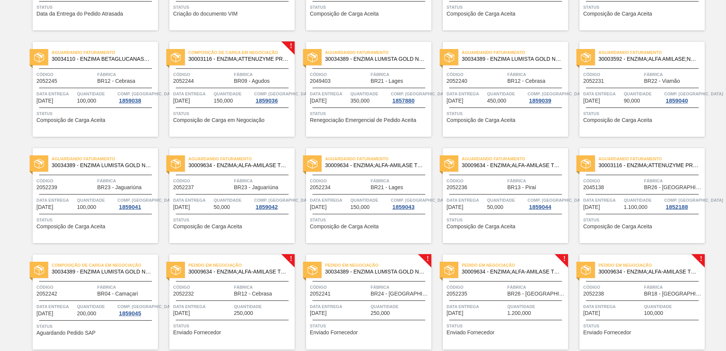
scroll to position [586, 0]
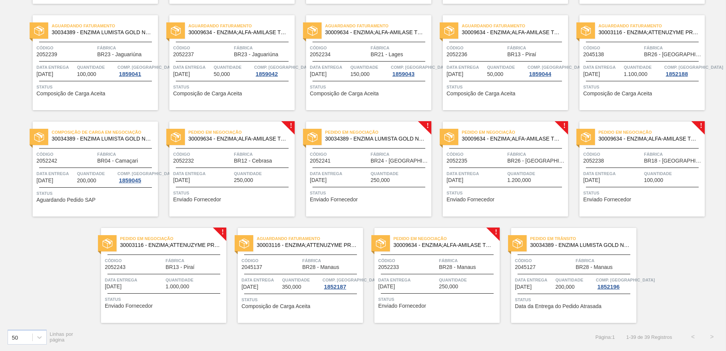
click at [219, 197] on span "Enviado Fornecedor" at bounding box center [197, 200] width 48 height 6
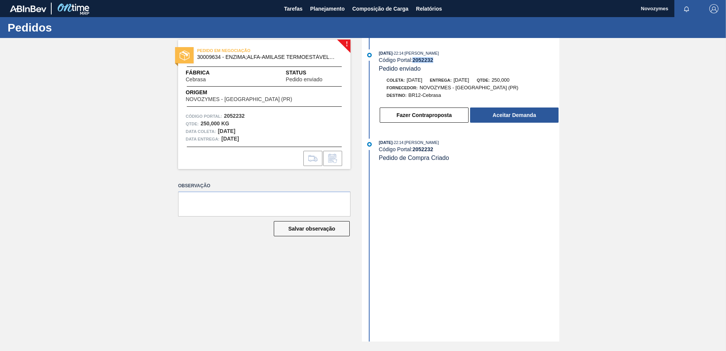
drag, startPoint x: 432, startPoint y: 59, endPoint x: 414, endPoint y: 60, distance: 17.5
click at [414, 60] on div "Código Portal: 2052232" at bounding box center [469, 60] width 180 height 6
copy strong "2052232"
click at [532, 110] on button "Aceitar Demanda" at bounding box center [514, 114] width 88 height 15
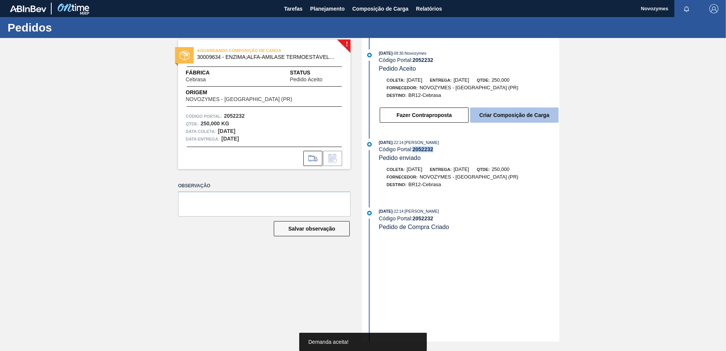
click at [543, 121] on button "Criar Composição de Carga" at bounding box center [514, 114] width 88 height 15
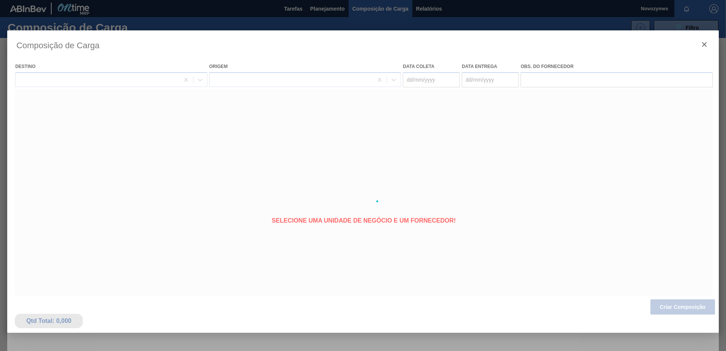
type coleta "[DATE]"
type Entrega "[DATE]"
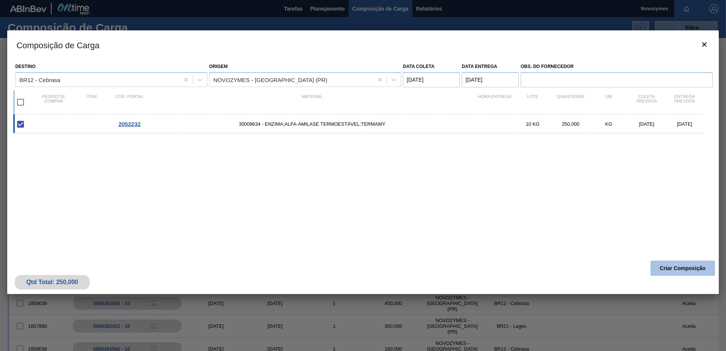
click at [687, 266] on button "Criar Composição" at bounding box center [682, 267] width 65 height 15
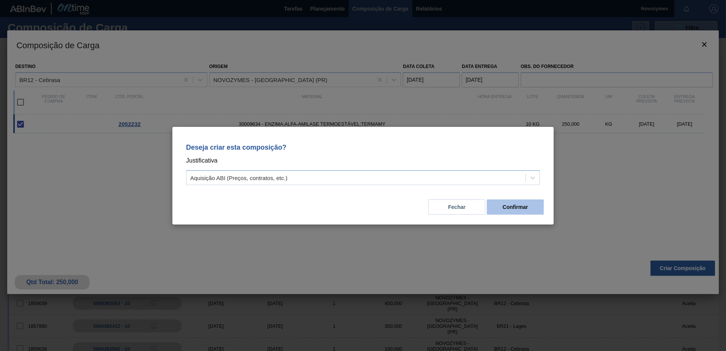
click at [527, 208] on button "Confirmar" at bounding box center [515, 206] width 57 height 15
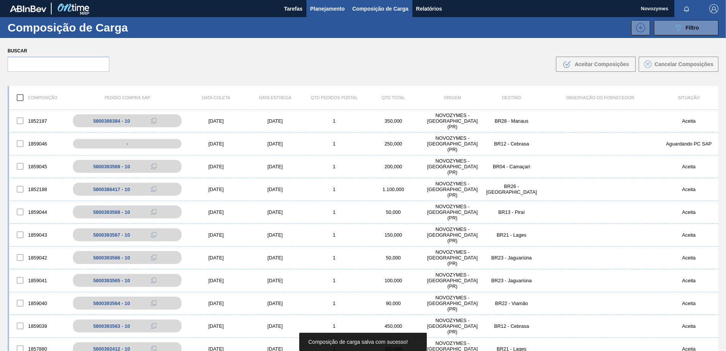
click at [322, 9] on span "Planejamento" at bounding box center [327, 8] width 35 height 9
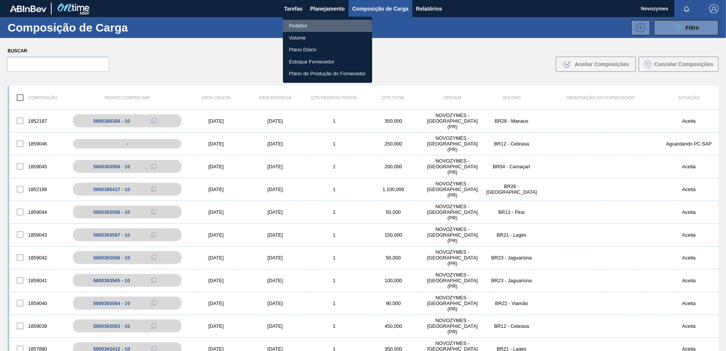
click at [313, 28] on li "Pedidos" at bounding box center [327, 26] width 89 height 12
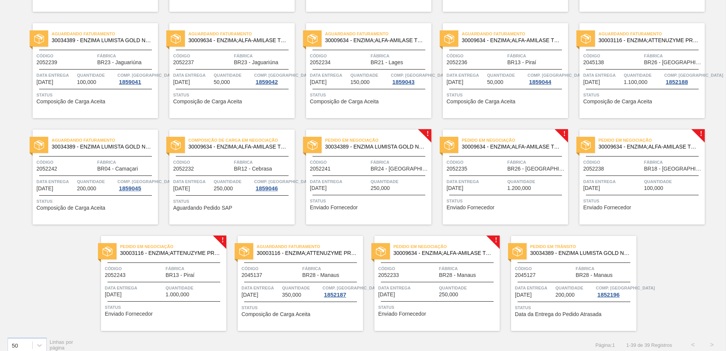
scroll to position [586, 0]
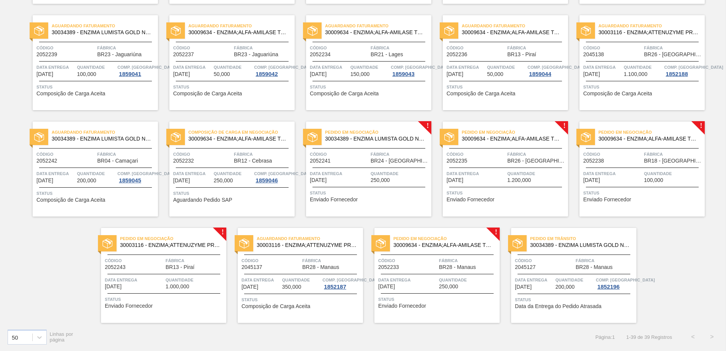
click at [374, 198] on div "Status Enviado Fornecedor" at bounding box center [370, 195] width 120 height 12
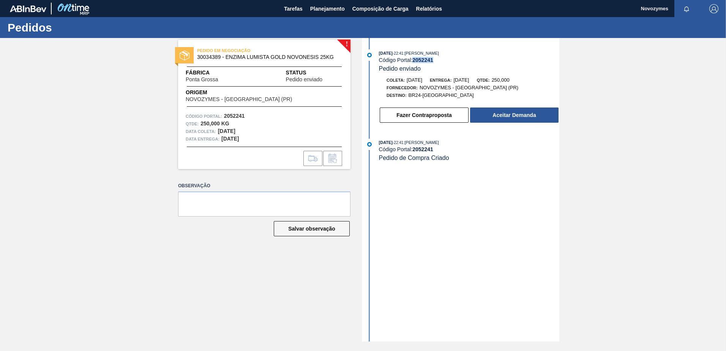
drag, startPoint x: 435, startPoint y: 60, endPoint x: 414, endPoint y: 62, distance: 21.3
click at [414, 62] on div "Código Portal: 2052241" at bounding box center [469, 60] width 180 height 6
copy strong "2052241"
click at [509, 110] on button "Aceitar Demanda" at bounding box center [514, 114] width 88 height 15
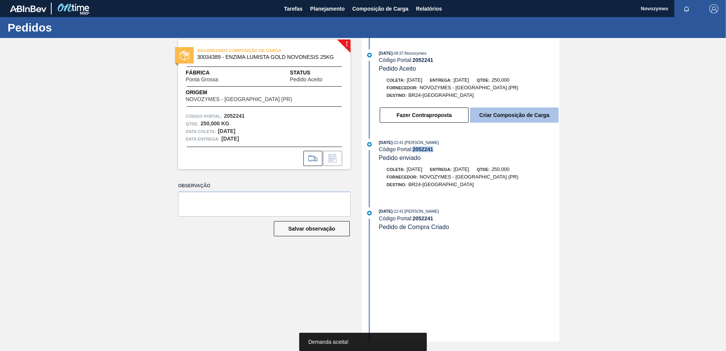
click at [521, 120] on button "Criar Composição de Carga" at bounding box center [514, 114] width 88 height 15
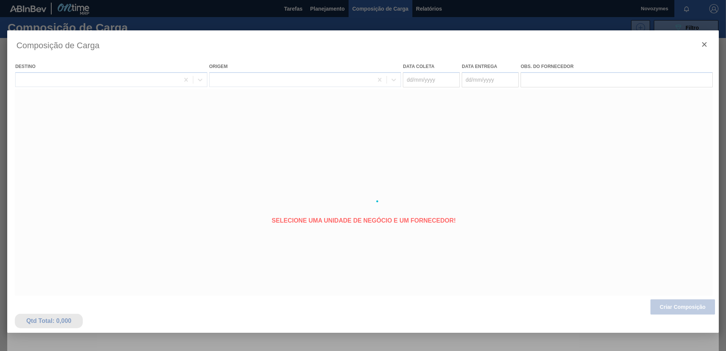
type coleta "[DATE]"
type Entrega "[DATE]"
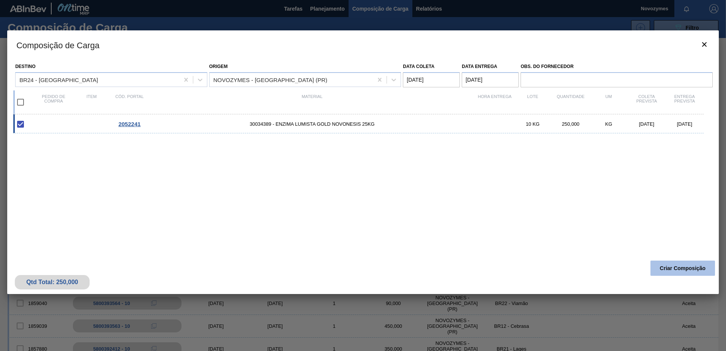
click at [690, 268] on button "Criar Composição" at bounding box center [682, 267] width 65 height 15
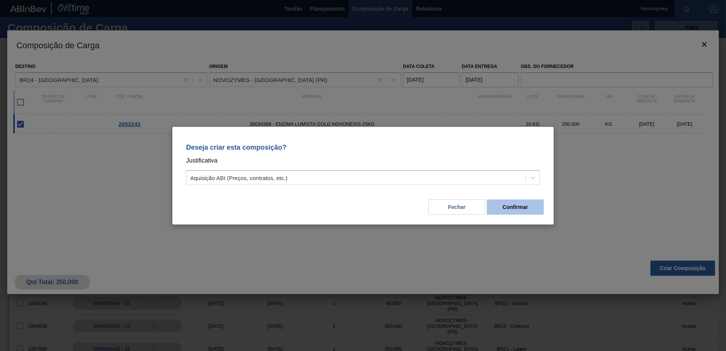
click at [509, 212] on button "Confirmar" at bounding box center [515, 206] width 57 height 15
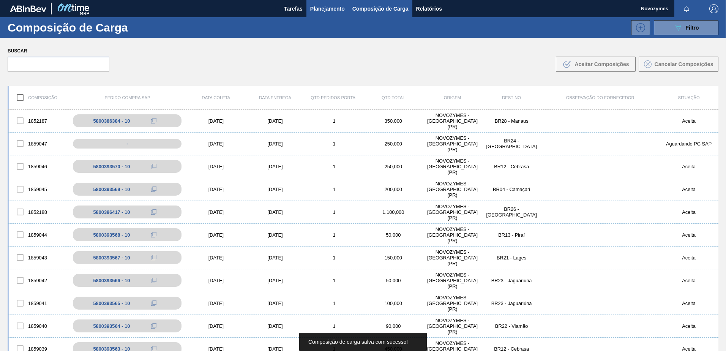
click at [331, 14] on button "Planejamento" at bounding box center [327, 8] width 42 height 17
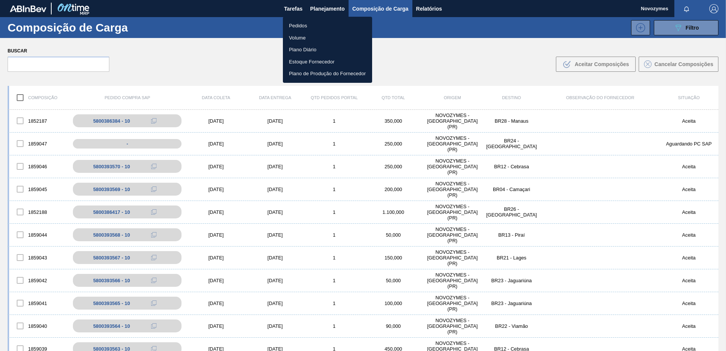
click at [312, 24] on li "Pedidos" at bounding box center [327, 26] width 89 height 12
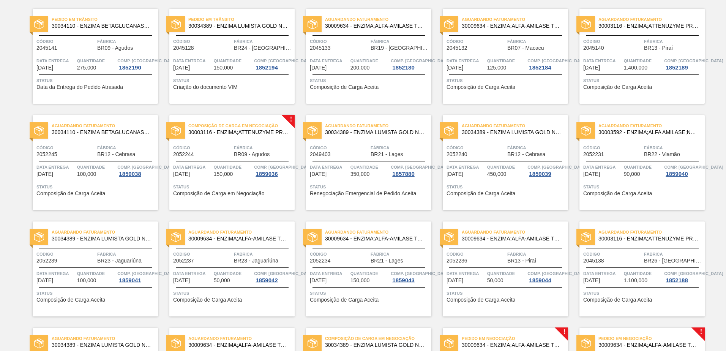
scroll to position [531, 0]
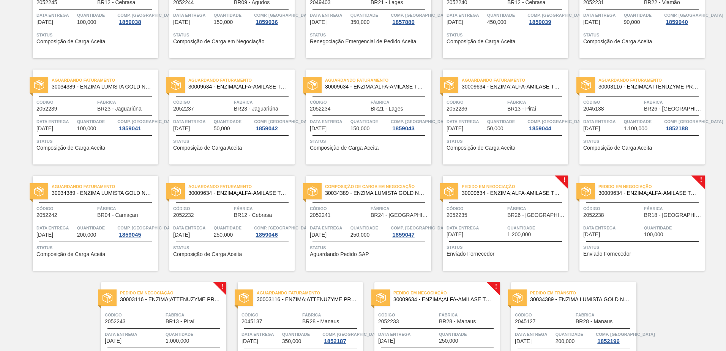
click at [495, 252] on div "Status Enviado Fornecedor" at bounding box center [506, 249] width 120 height 12
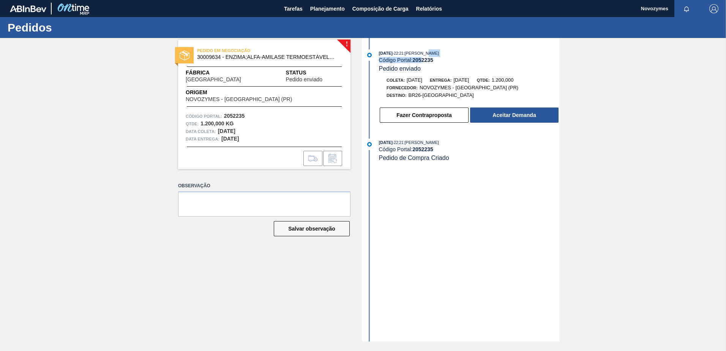
drag, startPoint x: 434, startPoint y: 57, endPoint x: 423, endPoint y: 57, distance: 11.0
click at [423, 57] on div "[DATE] 22:21 : [PERSON_NAME] Código Portal: 2052235 Pedido enviado" at bounding box center [469, 60] width 180 height 23
drag, startPoint x: 423, startPoint y: 57, endPoint x: 427, endPoint y: 63, distance: 7.8
click at [427, 63] on strong "2052235" at bounding box center [422, 60] width 21 height 6
drag, startPoint x: 434, startPoint y: 57, endPoint x: 415, endPoint y: 60, distance: 18.8
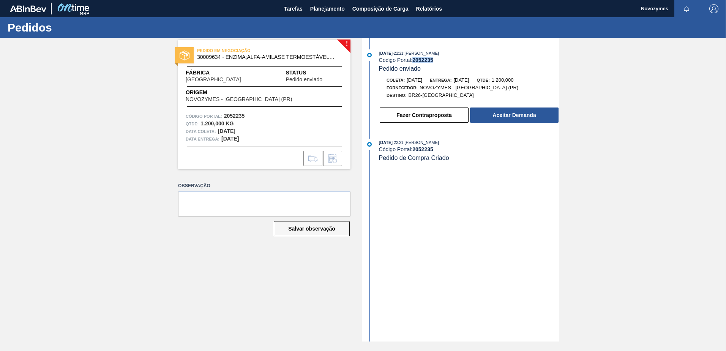
click at [415, 60] on div "Código Portal: 2052235" at bounding box center [469, 60] width 180 height 6
copy strong "2052235"
click at [536, 111] on button "Aceitar Demanda" at bounding box center [514, 114] width 88 height 15
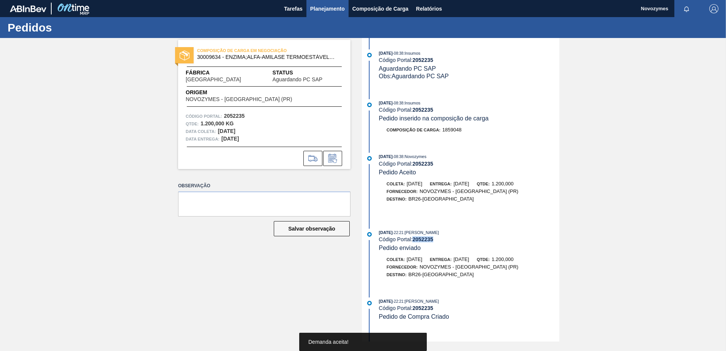
click at [328, 9] on span "Planejamento" at bounding box center [327, 8] width 35 height 9
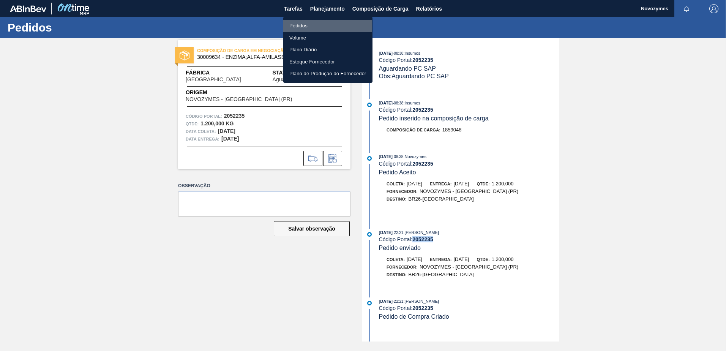
click at [299, 27] on li "Pedidos" at bounding box center [327, 26] width 89 height 12
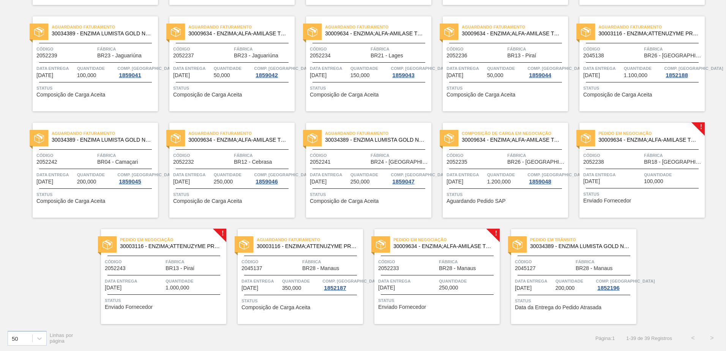
scroll to position [586, 0]
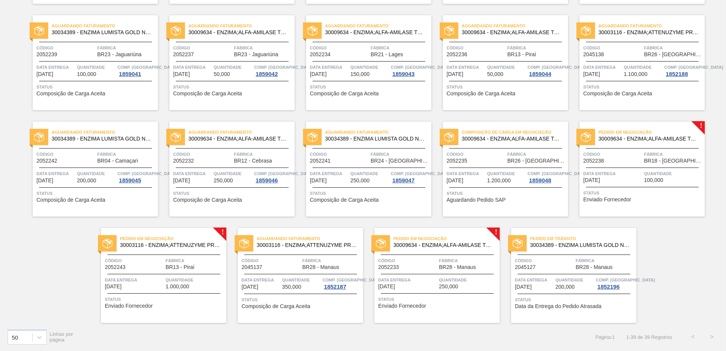
click at [655, 194] on span "Status" at bounding box center [643, 193] width 120 height 8
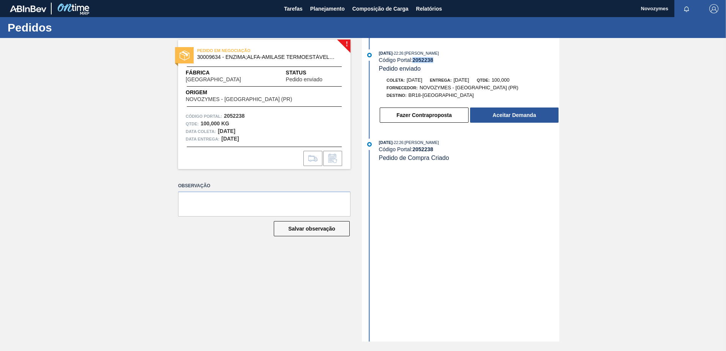
drag, startPoint x: 435, startPoint y: 59, endPoint x: 415, endPoint y: 58, distance: 20.5
click at [415, 58] on div "Código Portal: 2052238" at bounding box center [469, 60] width 180 height 6
click at [530, 117] on button "Aceitar Demanda" at bounding box center [514, 114] width 88 height 15
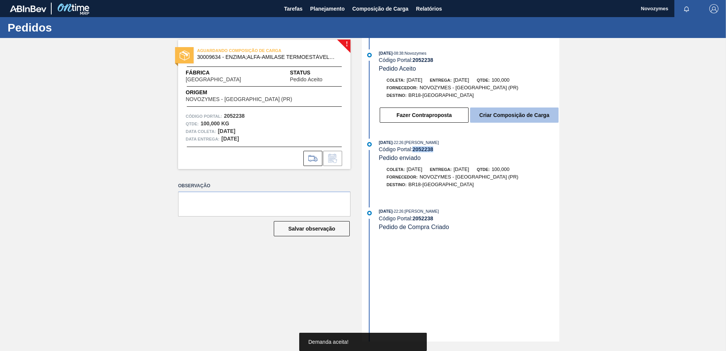
click at [528, 120] on button "Criar Composição de Carga" at bounding box center [514, 114] width 88 height 15
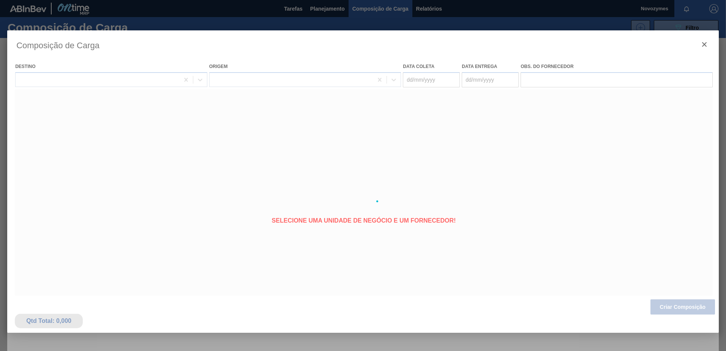
type coleta "[DATE]"
type Entrega "[DATE]"
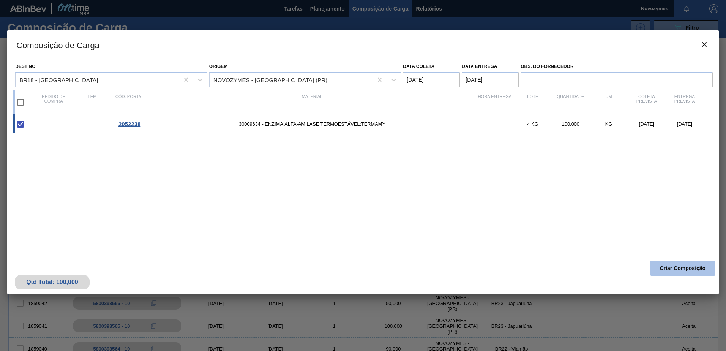
click at [668, 269] on button "Criar Composição" at bounding box center [682, 267] width 65 height 15
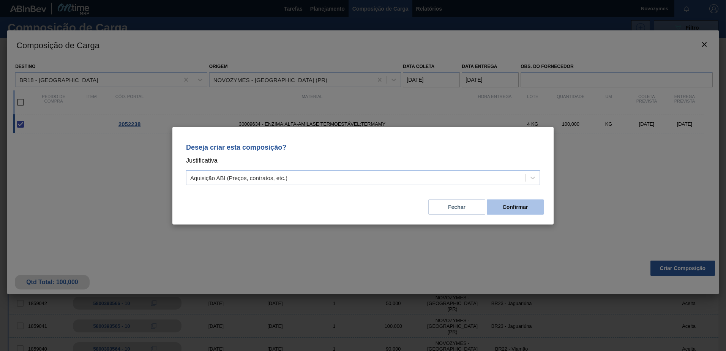
click at [497, 208] on button "Confirmar" at bounding box center [515, 206] width 57 height 15
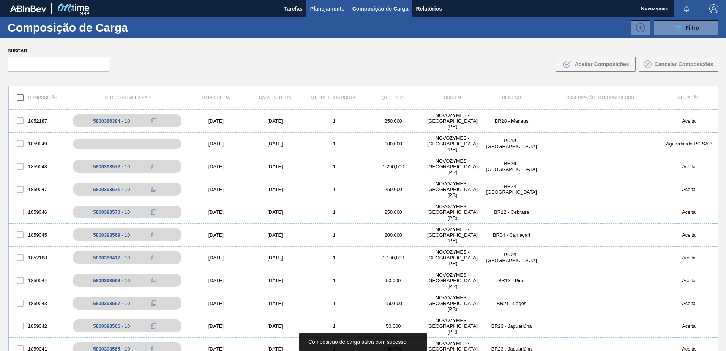
click at [328, 10] on span "Planejamento" at bounding box center [327, 8] width 35 height 9
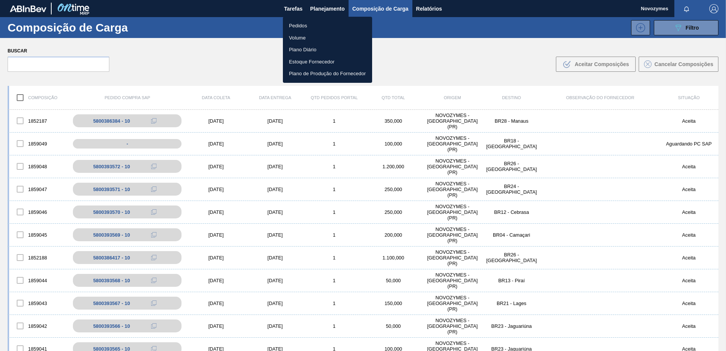
click at [323, 24] on li "Pedidos" at bounding box center [327, 26] width 89 height 12
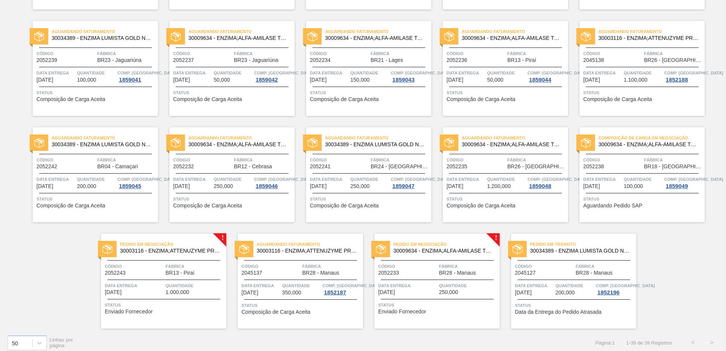
scroll to position [586, 0]
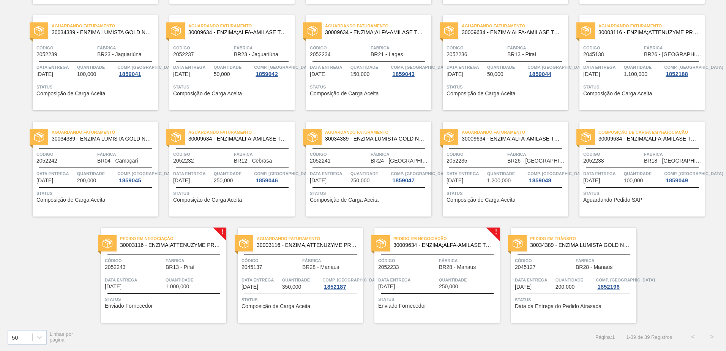
click at [189, 287] on div "Quantidade 1.000,000" at bounding box center [195, 282] width 59 height 13
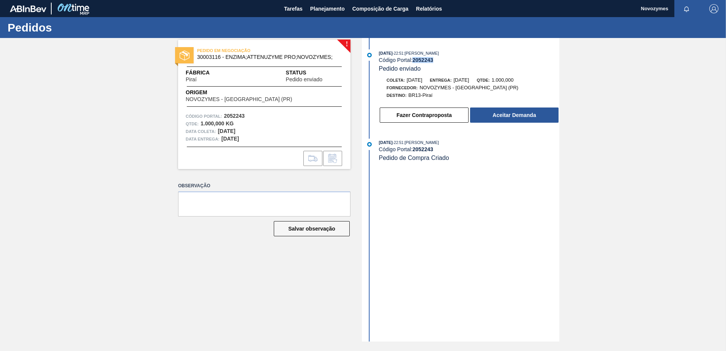
drag, startPoint x: 438, startPoint y: 58, endPoint x: 415, endPoint y: 58, distance: 23.5
click at [415, 58] on div "Código Portal: 2052243" at bounding box center [469, 60] width 180 height 6
click at [555, 110] on button "Aceitar Demanda" at bounding box center [514, 114] width 88 height 15
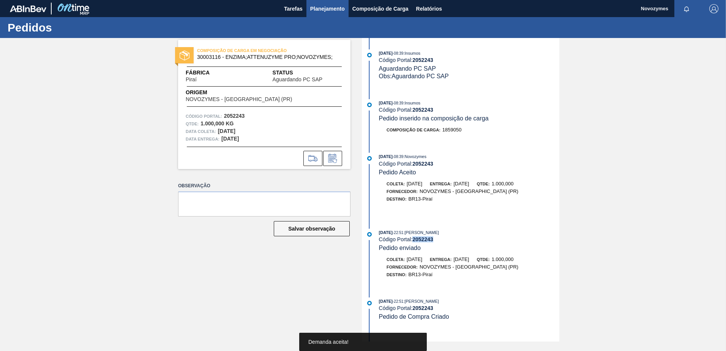
click at [336, 11] on span "Planejamento" at bounding box center [327, 8] width 35 height 9
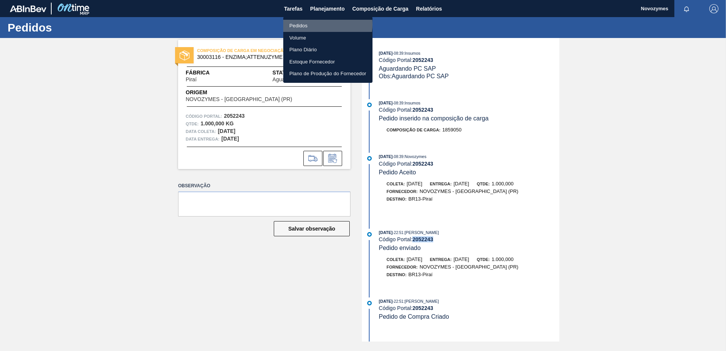
click at [316, 24] on li "Pedidos" at bounding box center [327, 26] width 89 height 12
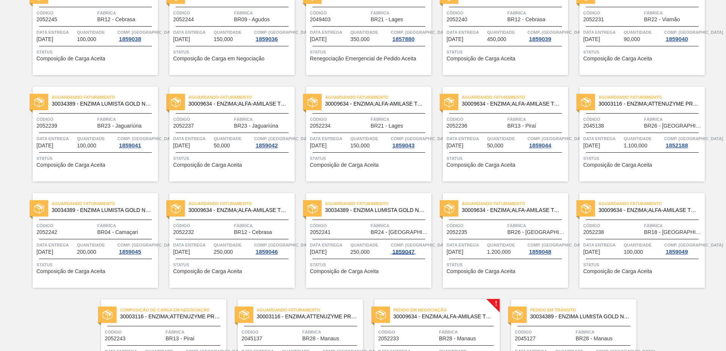
scroll to position [586, 0]
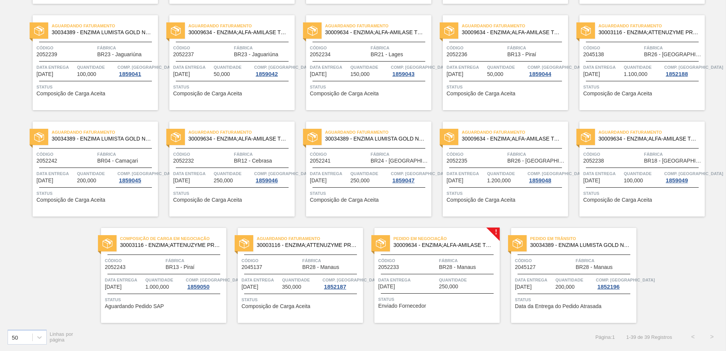
click at [413, 280] on span "Data Entrega" at bounding box center [407, 280] width 59 height 8
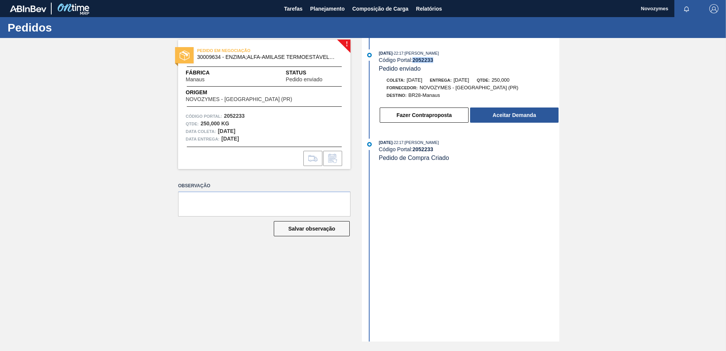
drag, startPoint x: 434, startPoint y: 61, endPoint x: 413, endPoint y: 60, distance: 20.9
click at [413, 60] on div "Código Portal: 2052233" at bounding box center [469, 60] width 180 height 6
click at [549, 120] on button "Aceitar Demanda" at bounding box center [514, 114] width 88 height 15
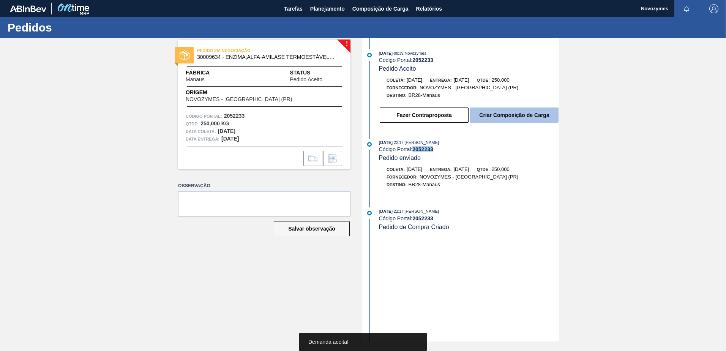
click at [543, 120] on button "Criar Composição de Carga" at bounding box center [514, 114] width 88 height 15
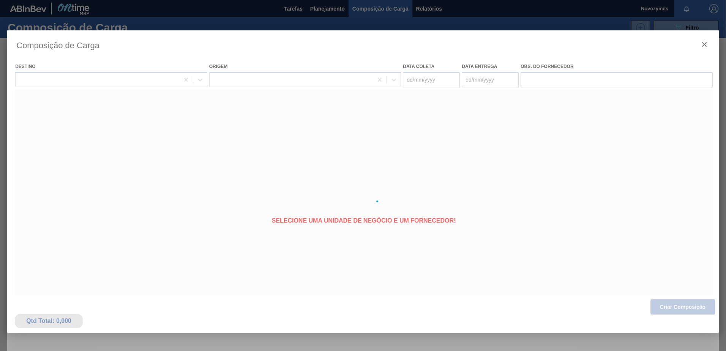
type coleta "[DATE]"
type Entrega "[DATE]"
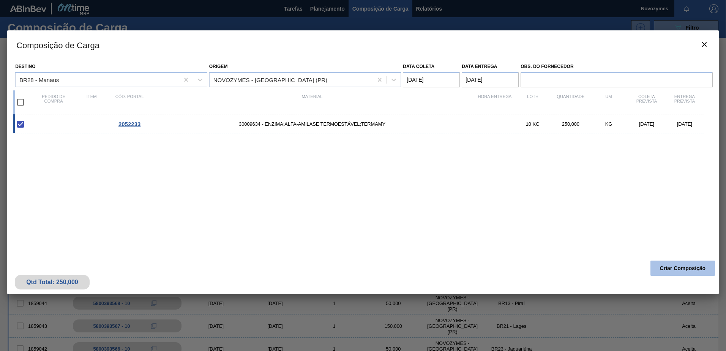
click at [684, 268] on button "Criar Composição" at bounding box center [682, 267] width 65 height 15
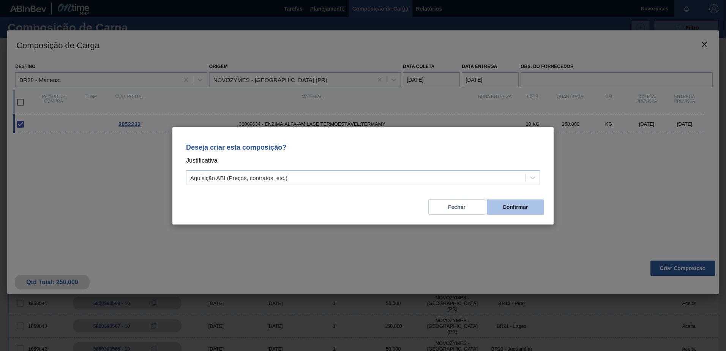
click at [515, 208] on button "Confirmar" at bounding box center [515, 206] width 57 height 15
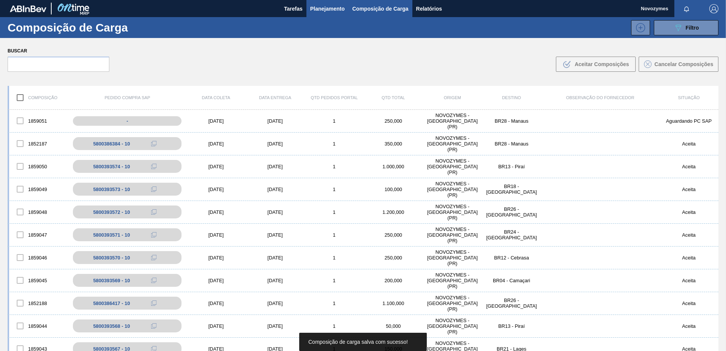
click at [333, 8] on span "Planejamento" at bounding box center [327, 8] width 35 height 9
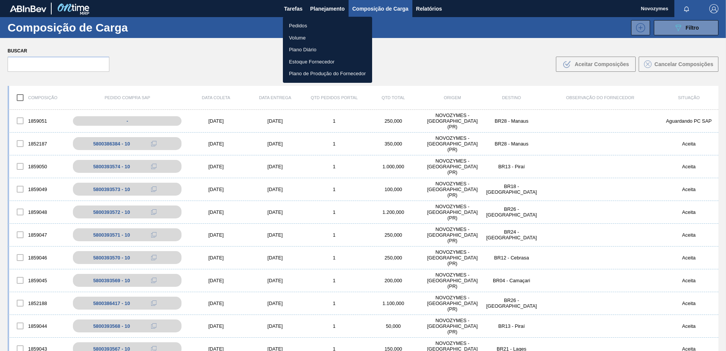
click at [319, 25] on li "Pedidos" at bounding box center [327, 26] width 89 height 12
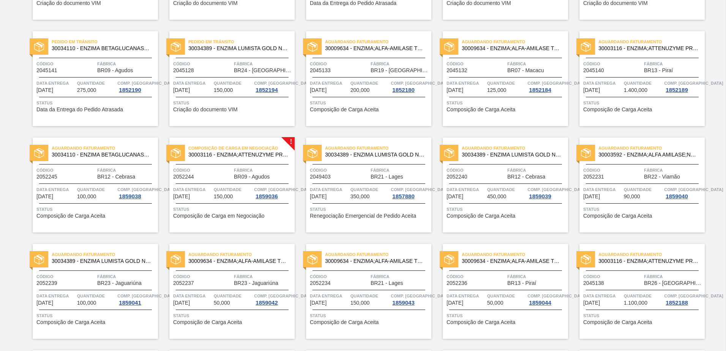
scroll to position [358, 0]
click at [91, 211] on span "Status" at bounding box center [96, 209] width 120 height 8
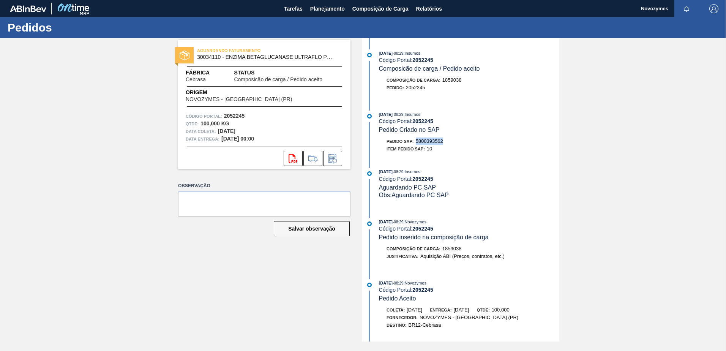
drag, startPoint x: 445, startPoint y: 140, endPoint x: 417, endPoint y: 142, distance: 27.7
click at [417, 142] on div "Pedido SAP: 5800393562" at bounding box center [469, 141] width 180 height 8
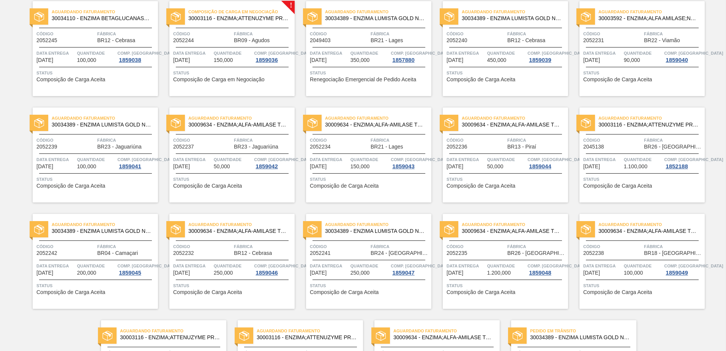
scroll to position [586, 0]
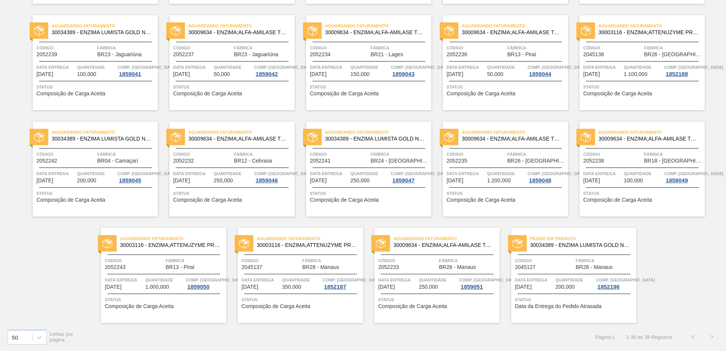
click at [162, 309] on span "Composição de Carga Aceita" at bounding box center [139, 306] width 69 height 6
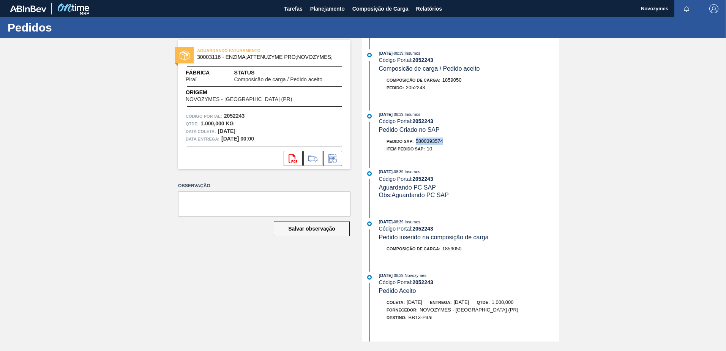
drag, startPoint x: 447, startPoint y: 142, endPoint x: 418, endPoint y: 142, distance: 28.9
click at [418, 142] on div "Pedido SAP: 5800393574" at bounding box center [469, 141] width 180 height 8
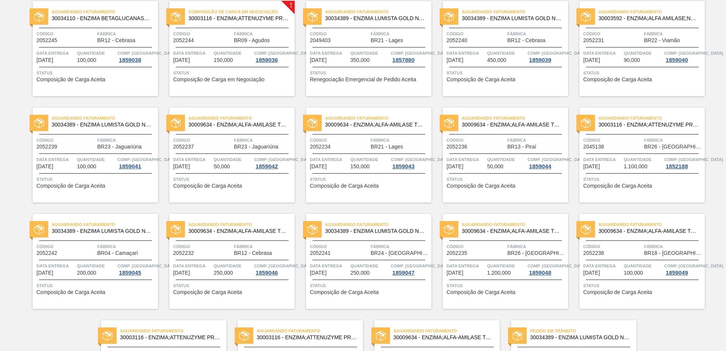
scroll to position [586, 0]
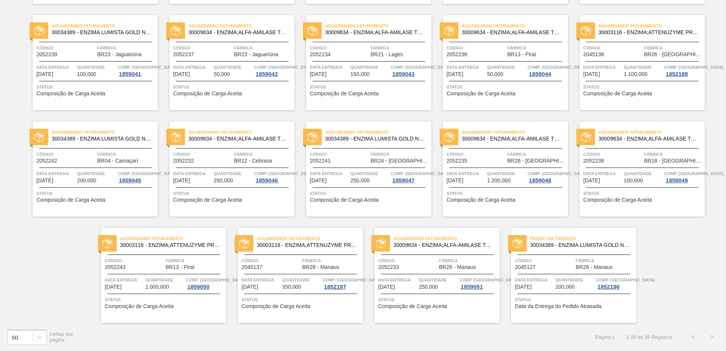
click at [616, 180] on div "Data Entrega [DATE]" at bounding box center [602, 177] width 39 height 14
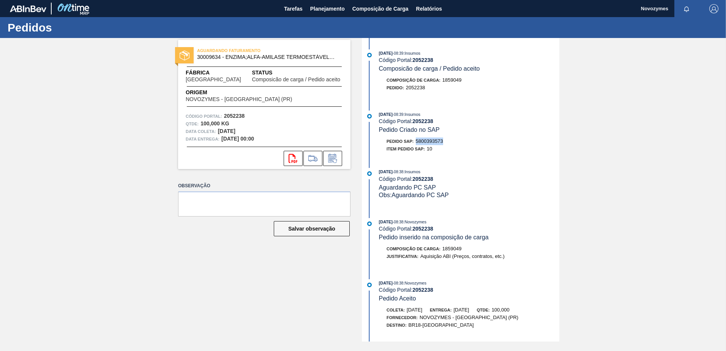
drag, startPoint x: 443, startPoint y: 140, endPoint x: 418, endPoint y: 142, distance: 25.5
click at [418, 142] on span "5800393573" at bounding box center [429, 141] width 27 height 6
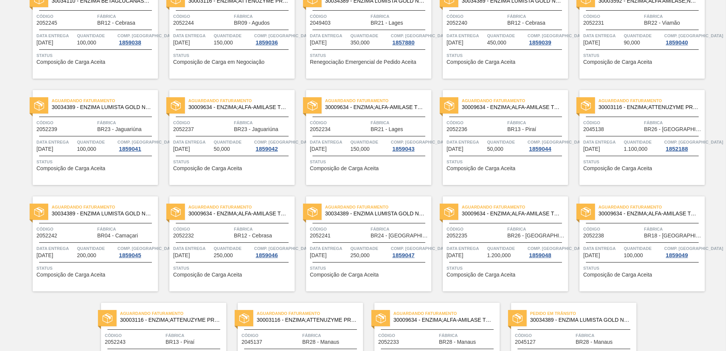
scroll to position [569, 0]
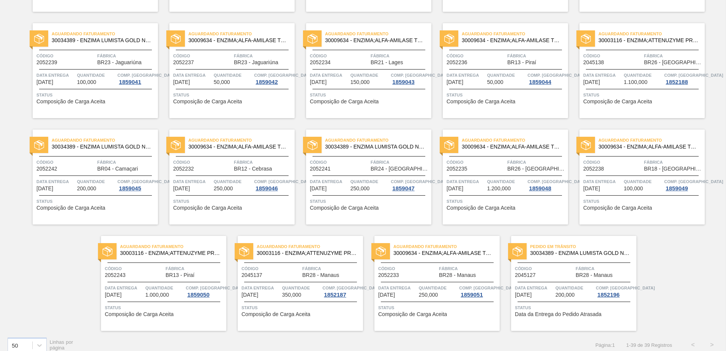
scroll to position [586, 0]
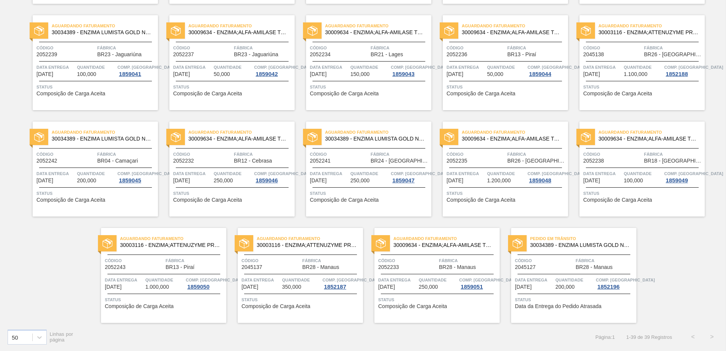
click at [449, 309] on div "Aguardando Faturamento 30009634 - ENZIMA;ALFA-AMILASE TERMOESTÁVEL;TERMAMY Códi…" at bounding box center [436, 275] width 125 height 95
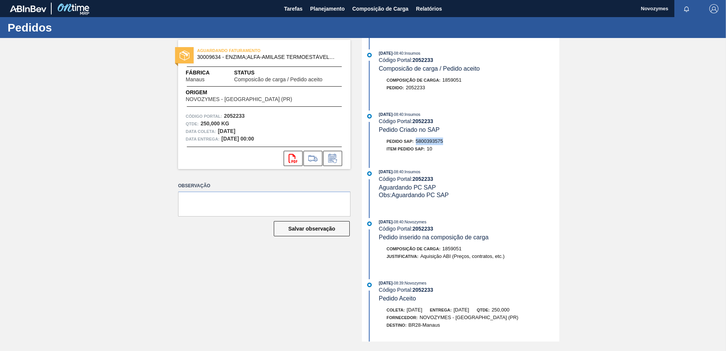
drag, startPoint x: 443, startPoint y: 140, endPoint x: 418, endPoint y: 142, distance: 25.1
click at [418, 142] on div "Pedido SAP: 5800393575" at bounding box center [469, 141] width 180 height 8
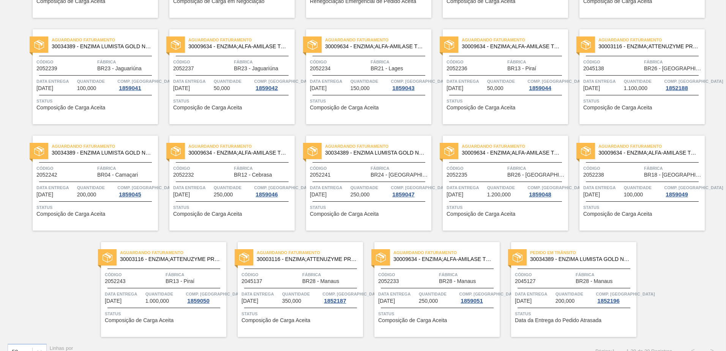
scroll to position [586, 0]
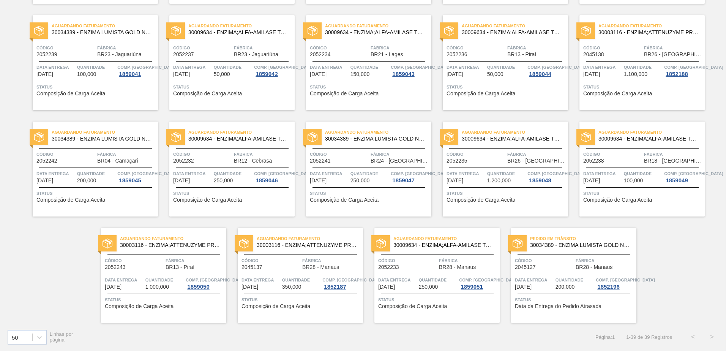
click at [230, 205] on div "Aguardando Faturamento 30009634 - ENZIMA;ALFA-AMILASE TERMOESTÁVEL;TERMAMY Códi…" at bounding box center [231, 168] width 125 height 95
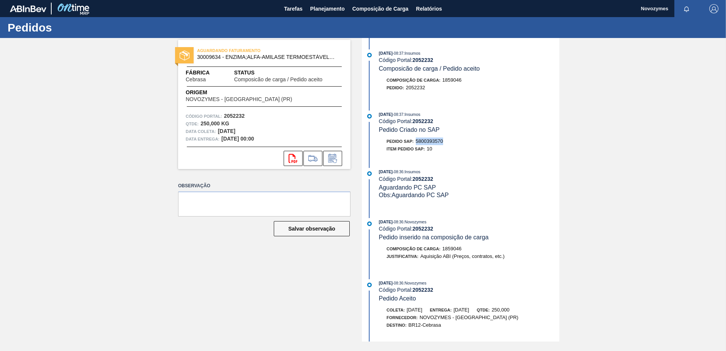
drag, startPoint x: 444, startPoint y: 140, endPoint x: 417, endPoint y: 140, distance: 27.0
click at [417, 140] on span "5800393570" at bounding box center [429, 141] width 27 height 6
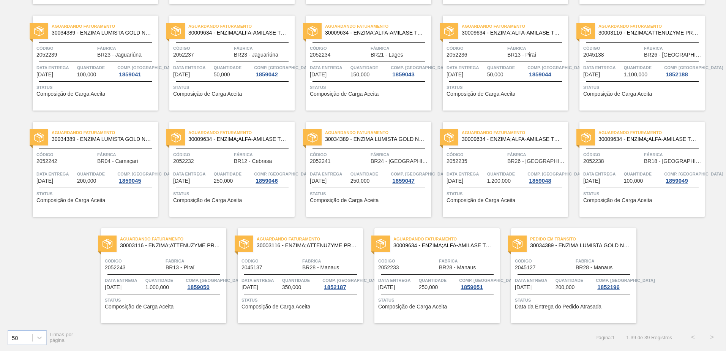
scroll to position [586, 0]
click at [356, 95] on span "Composição de Carga Aceita" at bounding box center [344, 94] width 69 height 6
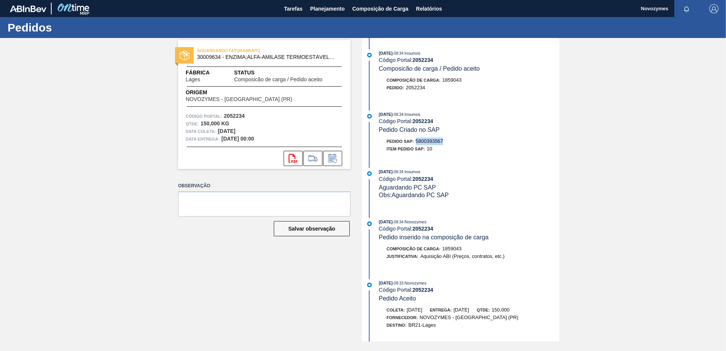
drag, startPoint x: 444, startPoint y: 139, endPoint x: 418, endPoint y: 141, distance: 26.3
click at [418, 141] on div "Pedido SAP: 5800393567" at bounding box center [469, 141] width 180 height 8
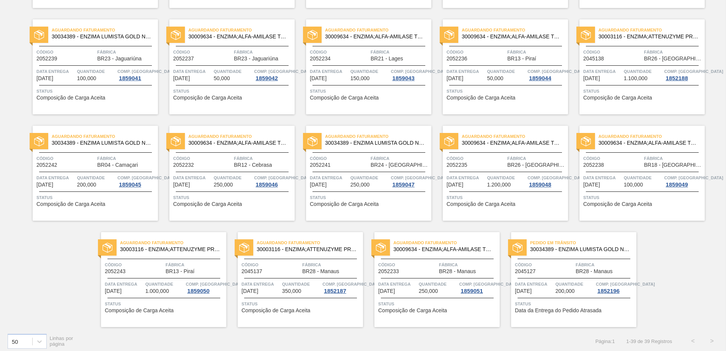
scroll to position [586, 0]
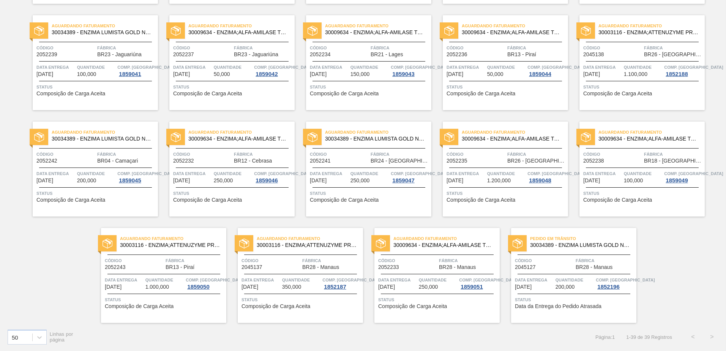
click at [92, 196] on span "Status" at bounding box center [96, 193] width 120 height 8
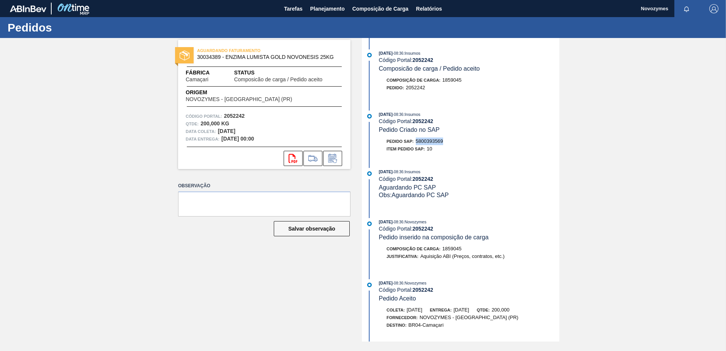
drag, startPoint x: 443, startPoint y: 140, endPoint x: 418, endPoint y: 141, distance: 25.5
click at [418, 141] on span "5800393569" at bounding box center [429, 141] width 27 height 6
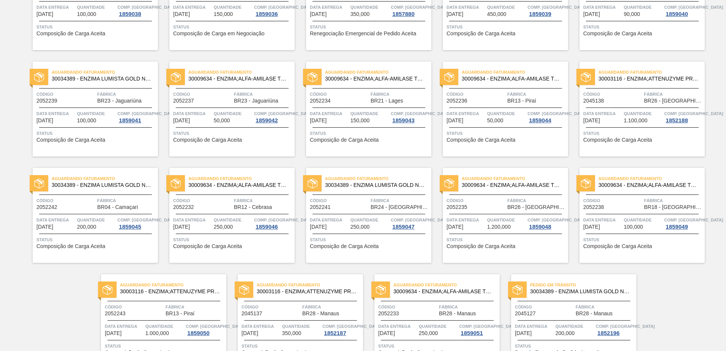
scroll to position [586, 0]
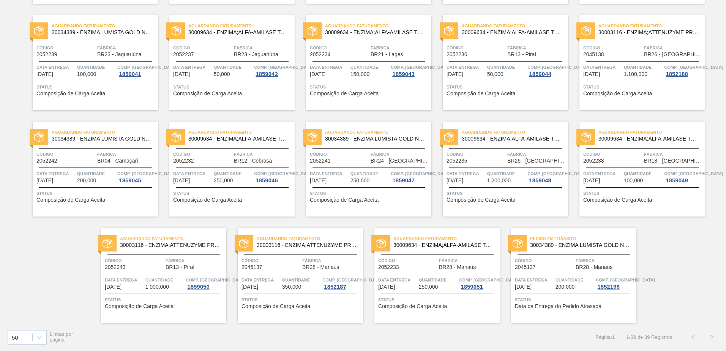
click at [76, 98] on div "Aguardando Faturamento 30034389 - ENZIMA LUMISTA GOLD NOVONESIS 25KG Código 205…" at bounding box center [95, 62] width 125 height 95
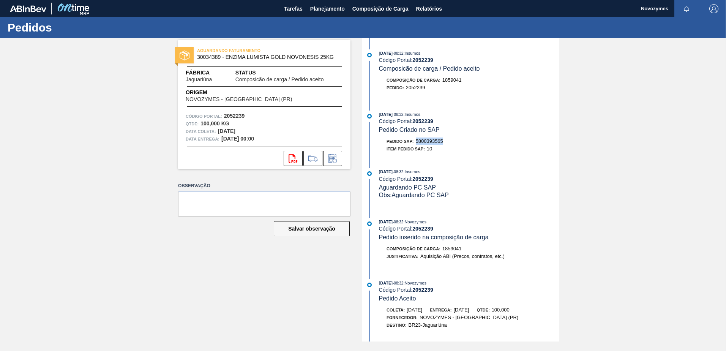
drag, startPoint x: 443, startPoint y: 139, endPoint x: 417, endPoint y: 142, distance: 26.7
click at [417, 142] on span "5800393565" at bounding box center [429, 141] width 27 height 6
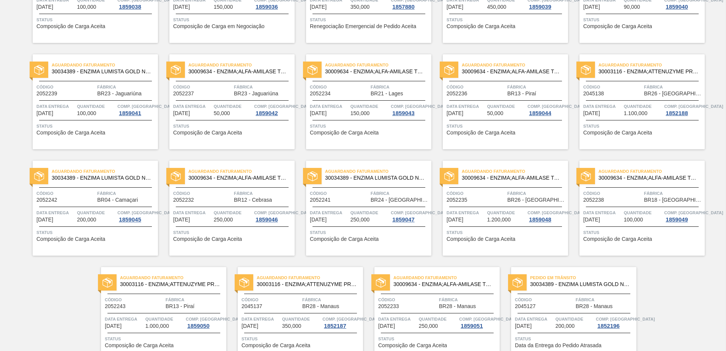
scroll to position [586, 0]
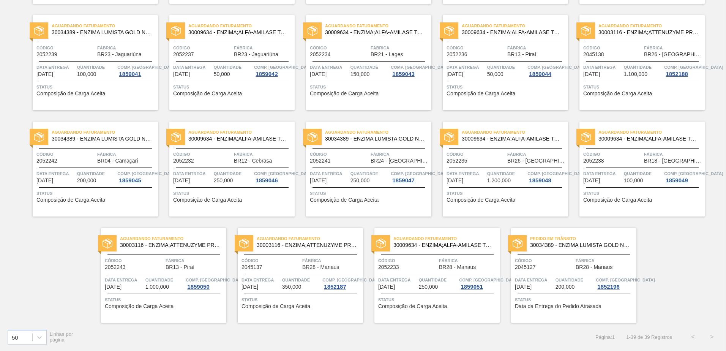
click at [232, 100] on div "Aguardando Faturamento 30009634 - ENZIMA;ALFA-AMILASE TERMOESTÁVEL;TERMAMY Códi…" at bounding box center [231, 62] width 125 height 95
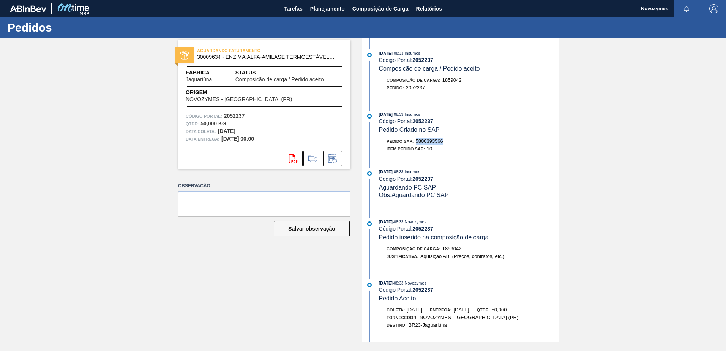
drag, startPoint x: 442, startPoint y: 141, endPoint x: 417, endPoint y: 142, distance: 25.4
click at [417, 142] on div "Pedido SAP: 5800393566" at bounding box center [469, 141] width 180 height 8
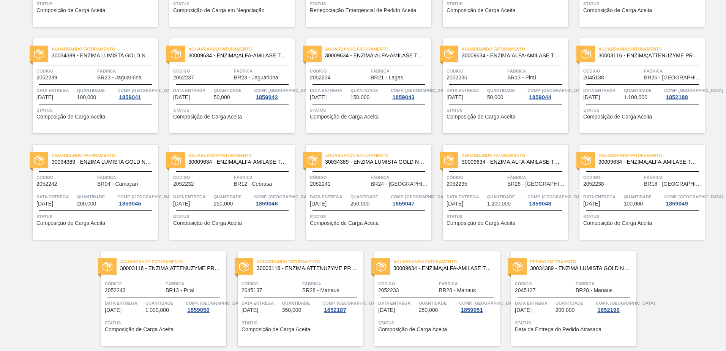
scroll to position [586, 0]
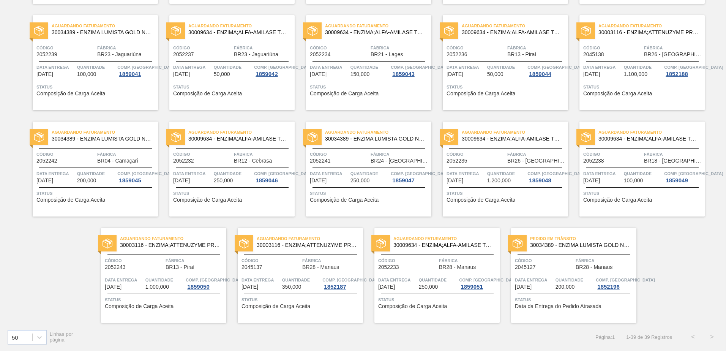
click at [501, 90] on span "Status" at bounding box center [506, 87] width 120 height 8
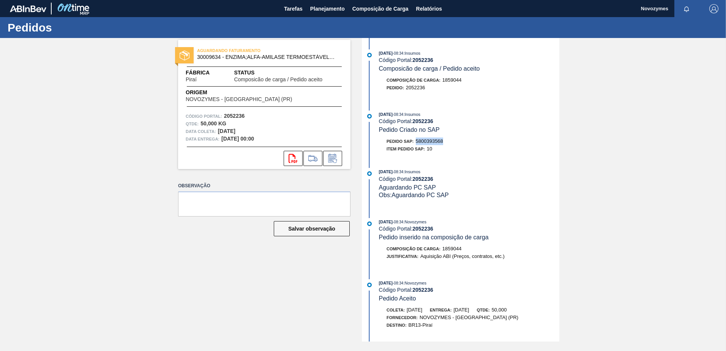
drag, startPoint x: 445, startPoint y: 140, endPoint x: 418, endPoint y: 142, distance: 27.8
click at [418, 142] on div "Pedido SAP: 5800393568" at bounding box center [469, 141] width 180 height 8
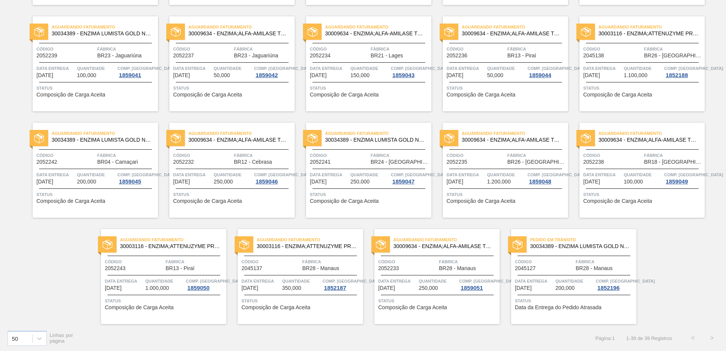
scroll to position [586, 0]
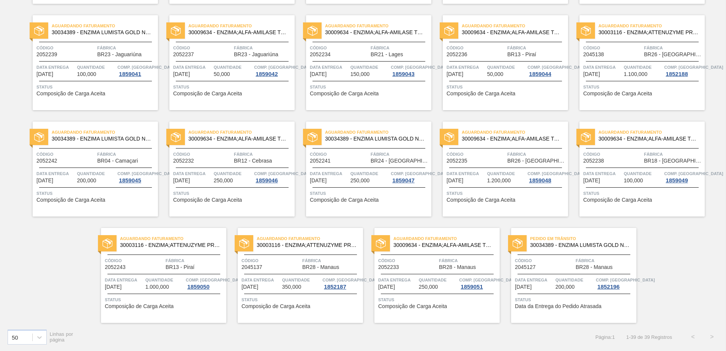
click at [498, 193] on span "Status" at bounding box center [506, 193] width 120 height 8
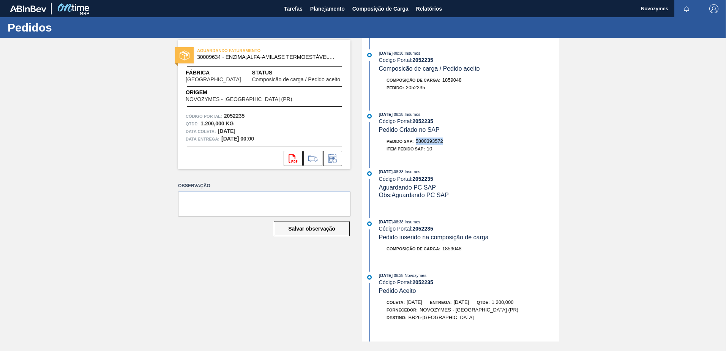
drag, startPoint x: 445, startPoint y: 140, endPoint x: 418, endPoint y: 142, distance: 27.4
click at [418, 142] on div "Pedido SAP: 5800393572" at bounding box center [469, 141] width 180 height 8
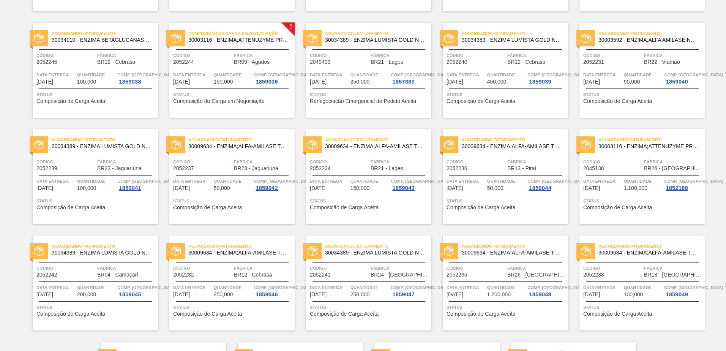
scroll to position [434, 0]
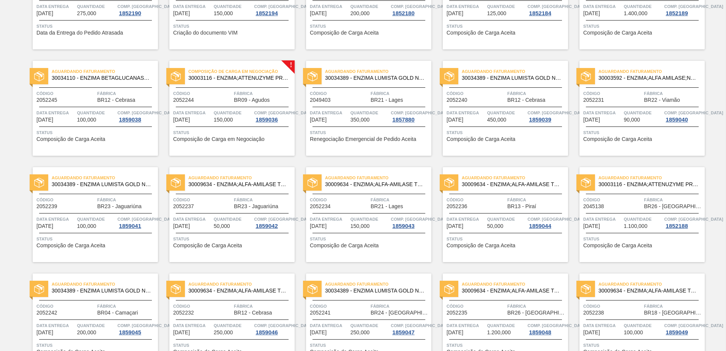
click at [604, 138] on span "Composição de Carga Aceita" at bounding box center [617, 139] width 69 height 6
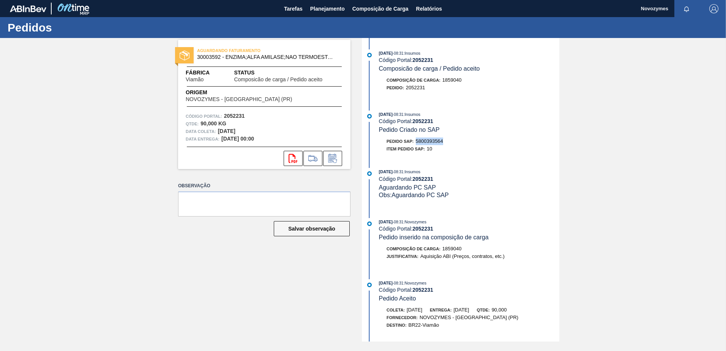
drag, startPoint x: 443, startPoint y: 141, endPoint x: 418, endPoint y: 142, distance: 25.9
click at [418, 142] on div "Pedido SAP: 5800393564" at bounding box center [469, 141] width 180 height 8
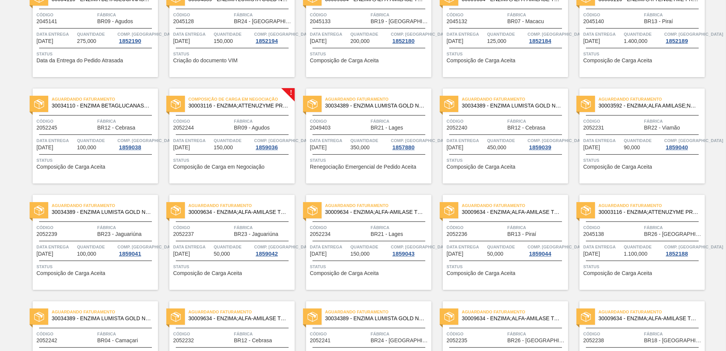
scroll to position [396, 0]
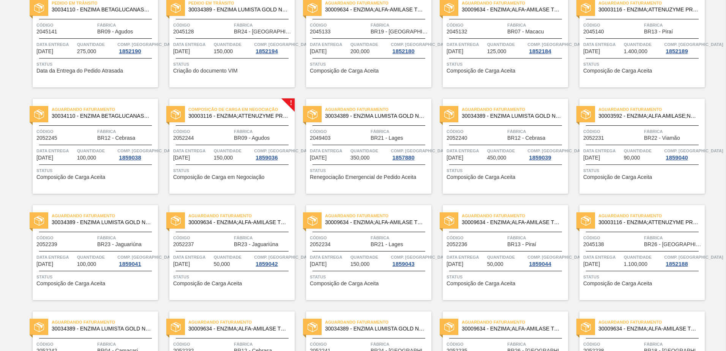
click at [242, 69] on div "Status Criação do documento VIM" at bounding box center [233, 66] width 120 height 12
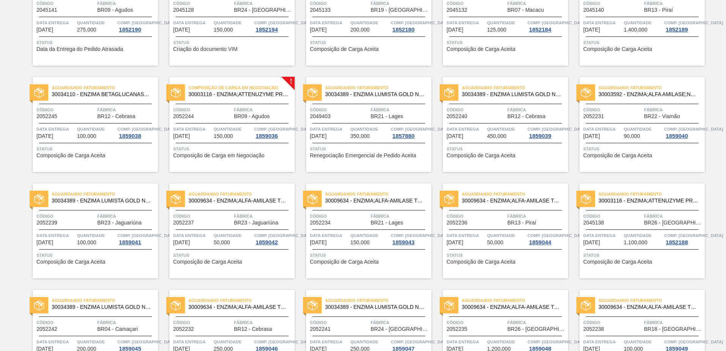
scroll to position [531, 0]
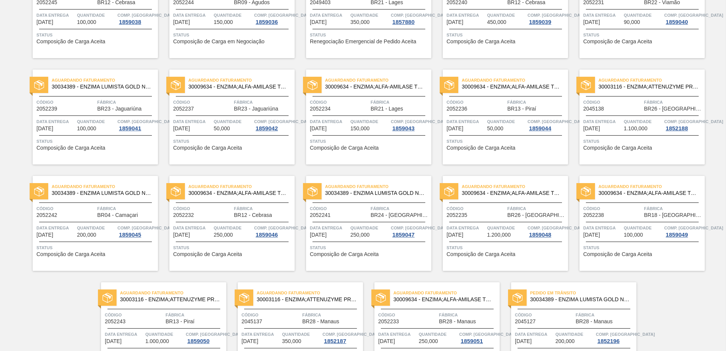
click at [339, 258] on div "Aguardando Faturamento 30034389 - ENZIMA LUMISTA GOLD NOVONESIS 25KG Código 205…" at bounding box center [368, 223] width 125 height 95
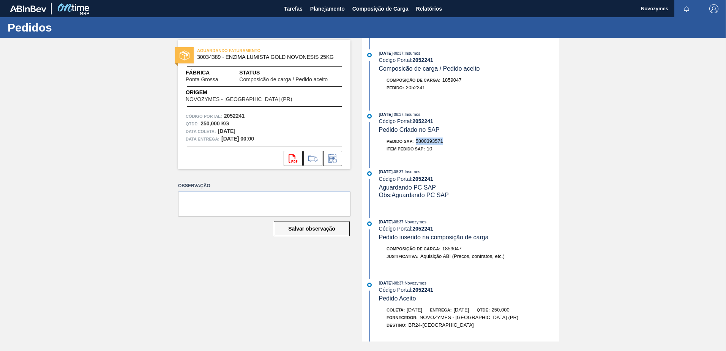
drag, startPoint x: 444, startPoint y: 140, endPoint x: 417, endPoint y: 140, distance: 26.6
click at [417, 140] on span "5800393571" at bounding box center [429, 141] width 27 height 6
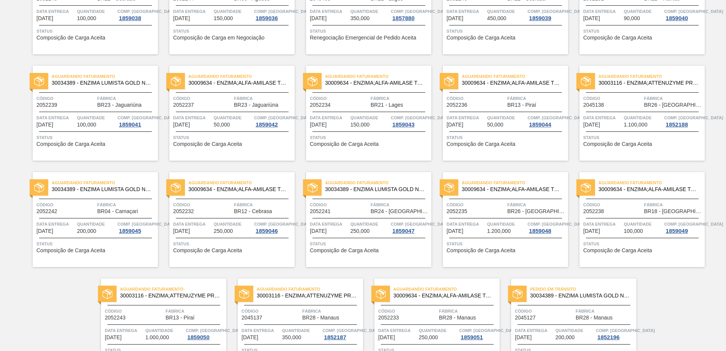
scroll to position [472, 0]
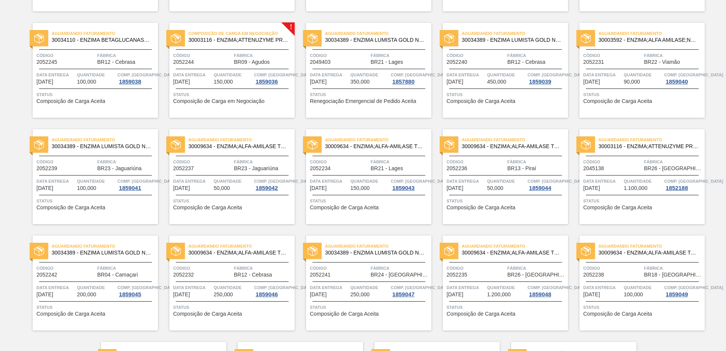
click at [497, 109] on div "Aguardando Faturamento 30034389 - ENZIMA LUMISTA GOLD NOVONESIS 25KG Código 205…" at bounding box center [505, 70] width 125 height 95
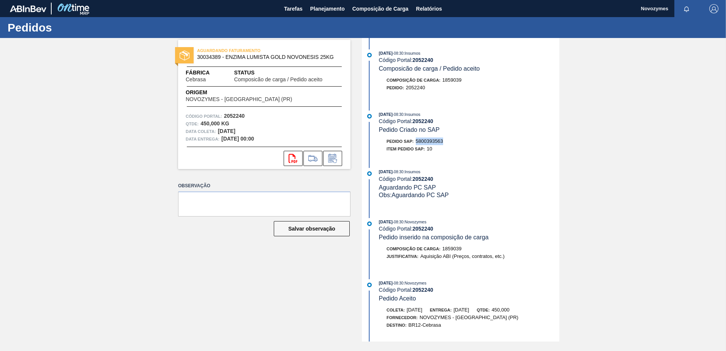
drag, startPoint x: 445, startPoint y: 142, endPoint x: 418, endPoint y: 142, distance: 27.0
click at [418, 142] on div "Pedido SAP: 5800393563" at bounding box center [469, 141] width 180 height 8
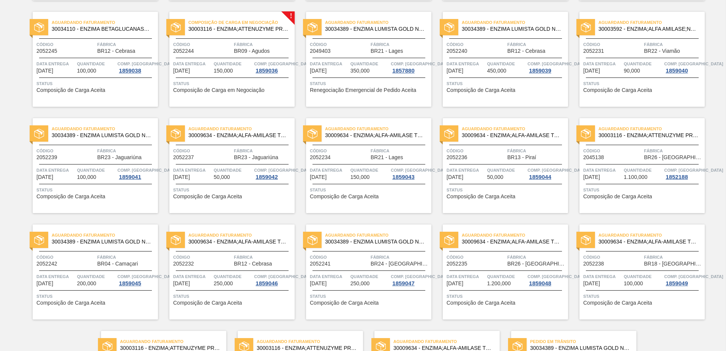
scroll to position [396, 0]
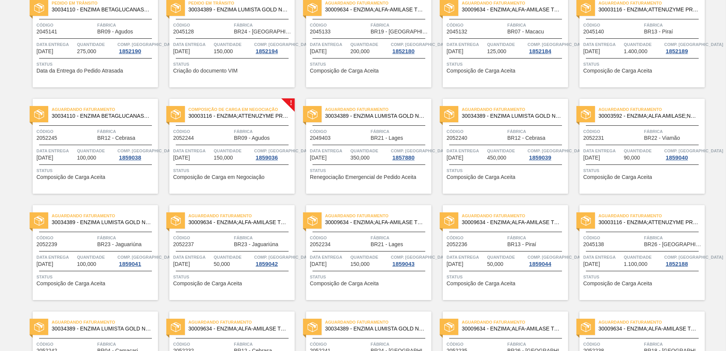
click at [210, 169] on span "Status" at bounding box center [233, 171] width 120 height 8
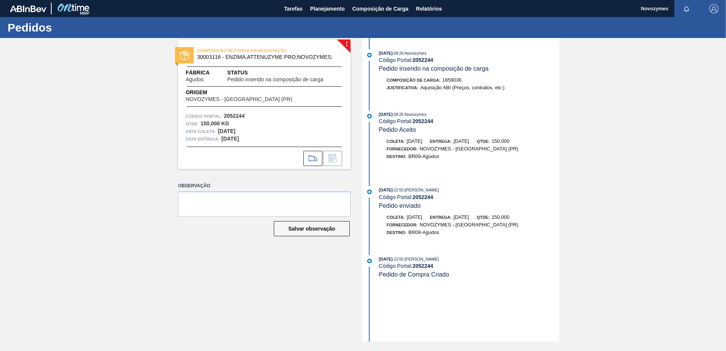
click at [238, 287] on div "! COMPOSIÇÃO DE CARGA EM NEGOCIAÇÃO 30003116 - ENZIMA;ATTENUZYME PRO;NOVOZYMES;…" at bounding box center [259, 189] width 184 height 303
